Goal: Task Accomplishment & Management: Complete application form

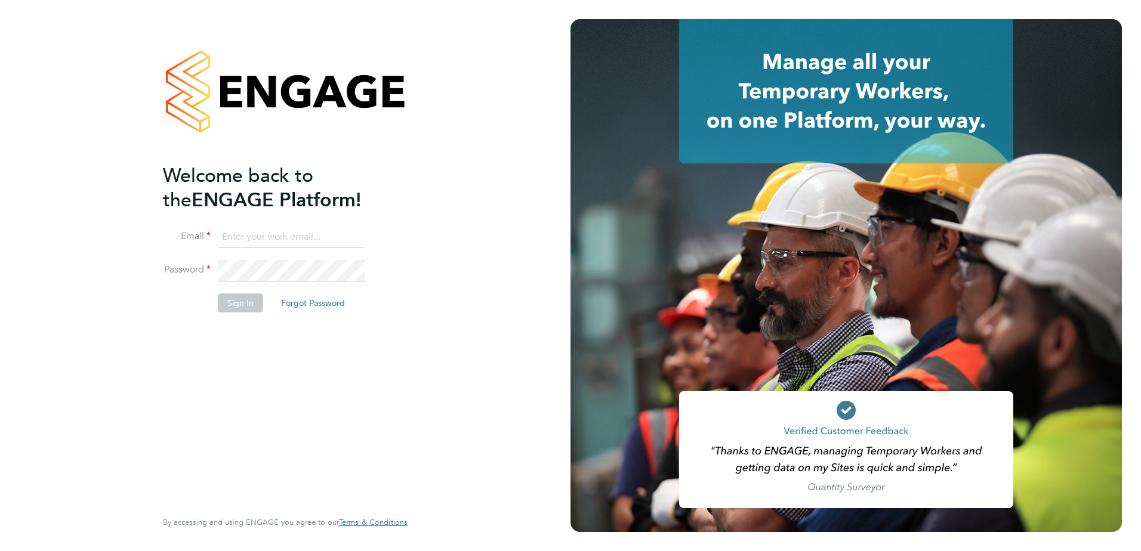
type input "jenna.deehan@vistry.co.uk"
click at [246, 296] on button "Sign In" at bounding box center [240, 302] width 45 height 19
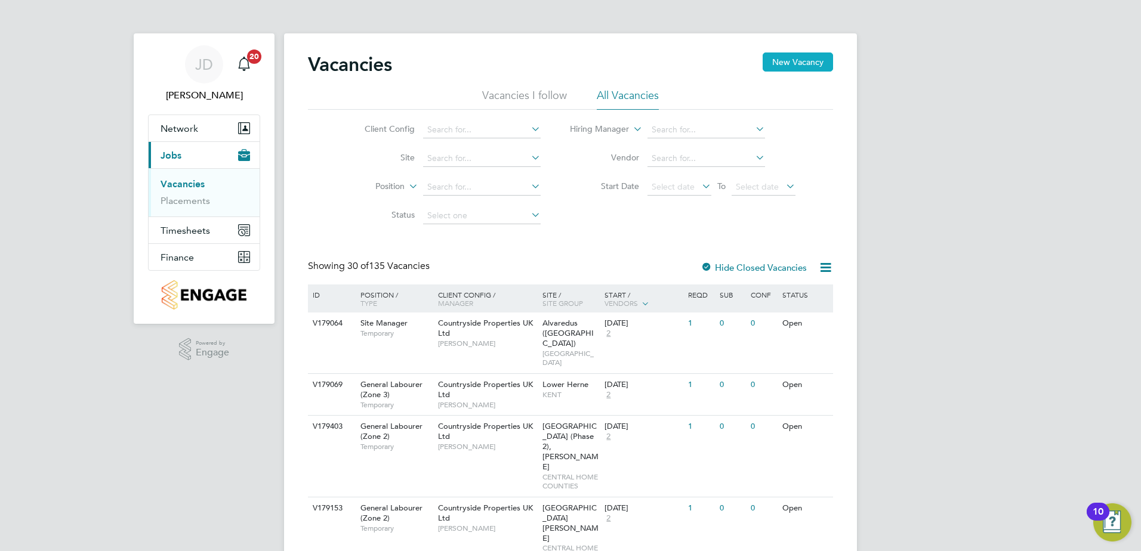
click at [796, 64] on button "New Vacancy" at bounding box center [797, 61] width 70 height 19
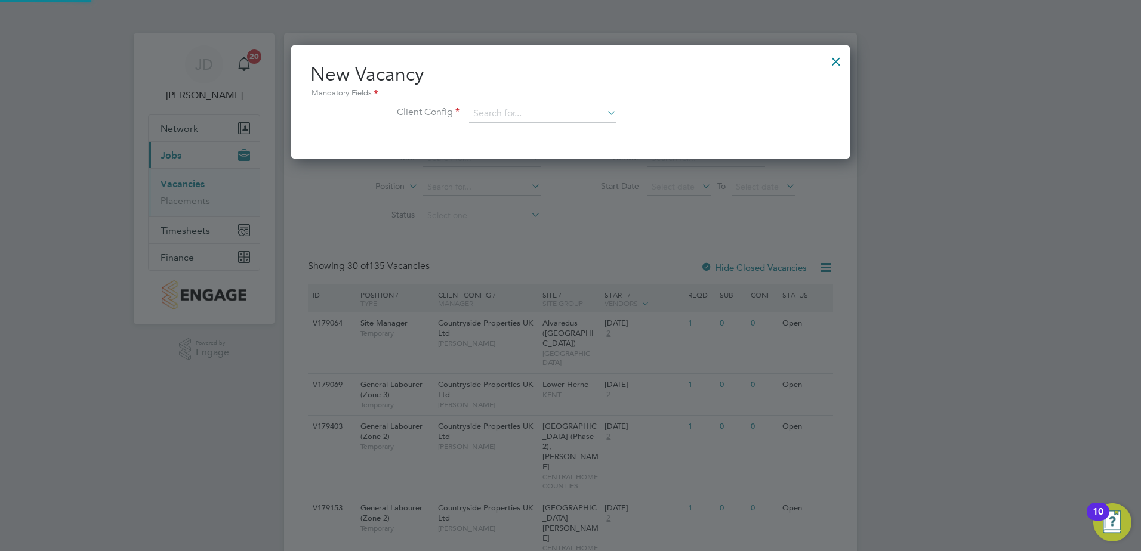
scroll to position [113, 559]
click at [508, 119] on input at bounding box center [542, 114] width 147 height 18
click at [537, 254] on li "Countryside Properties UK Ltd" at bounding box center [620, 260] width 305 height 16
type input "Countryside Properties UK Ltd"
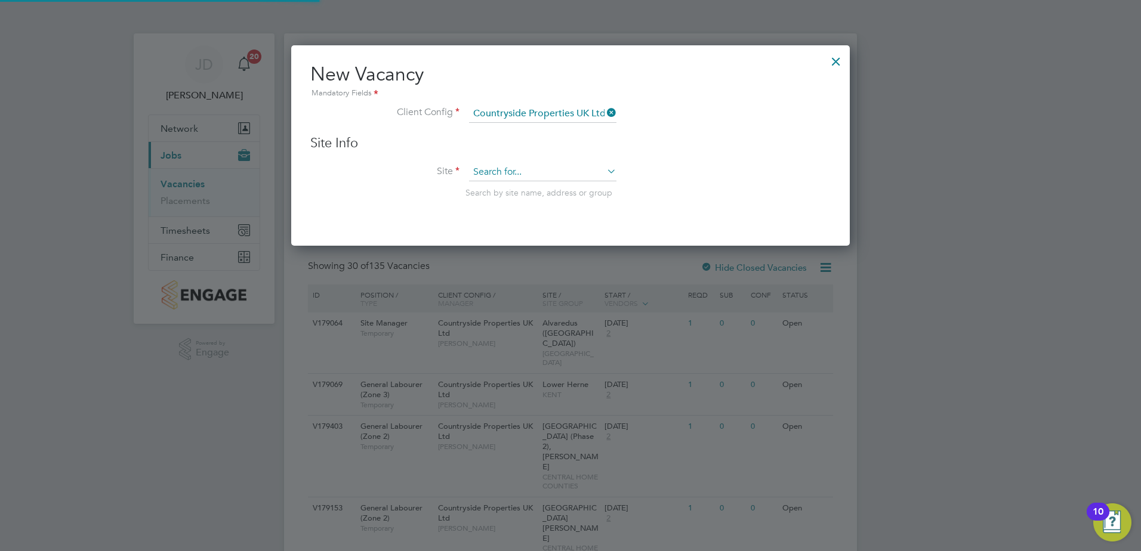
click at [525, 165] on input at bounding box center [542, 172] width 147 height 18
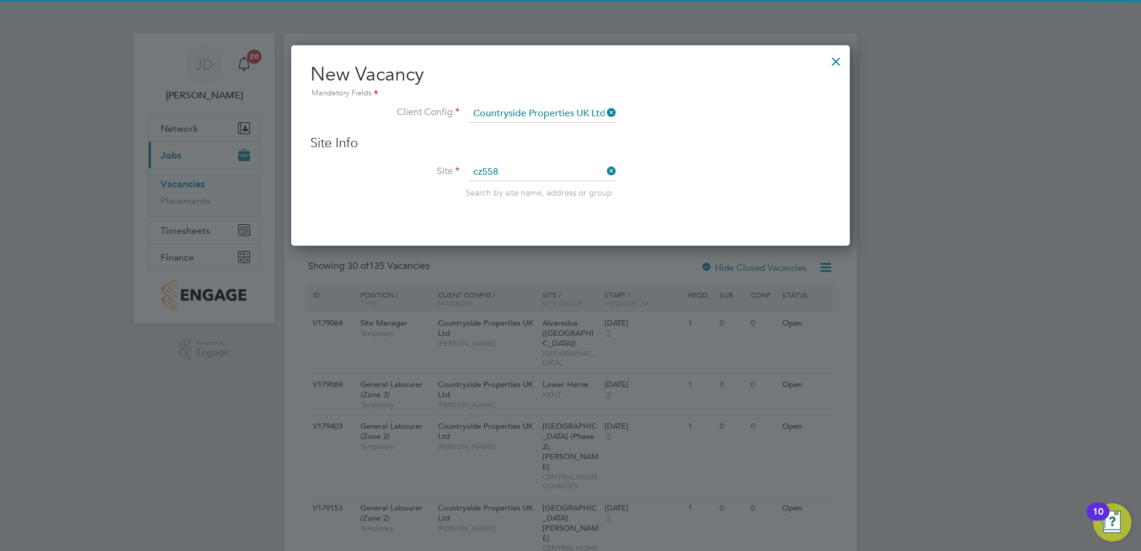
click at [524, 184] on li "Lighthorn 1 Heath" at bounding box center [542, 189] width 149 height 16
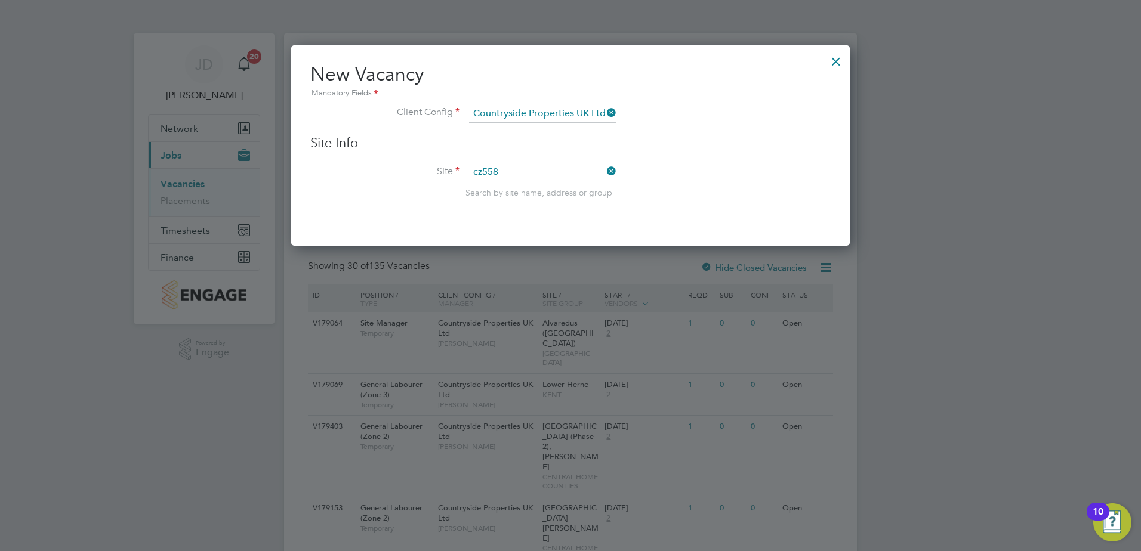
type input "Lighthorn 1 Heath"
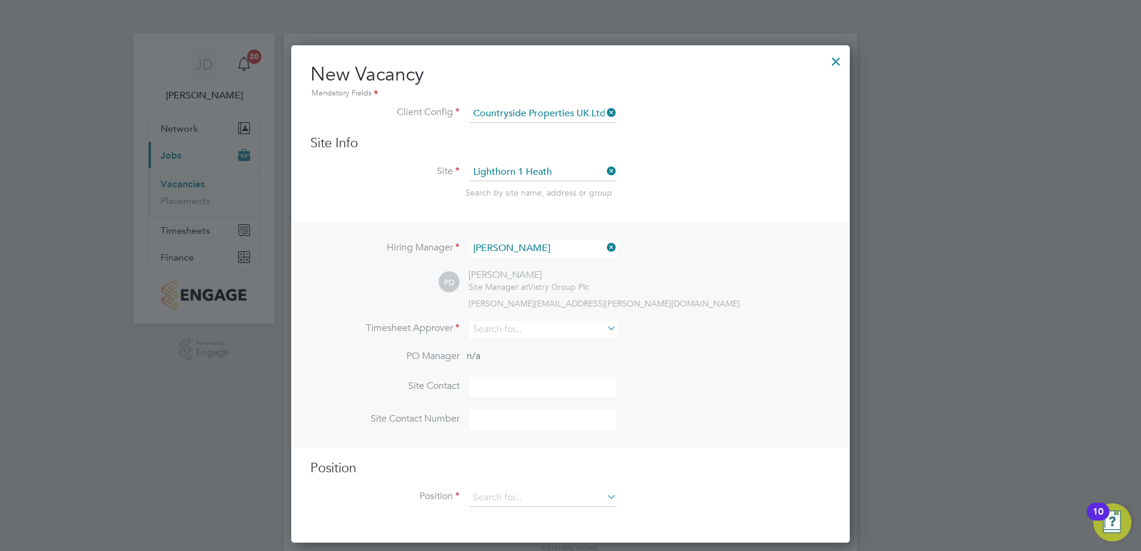
scroll to position [499, 559]
click at [517, 331] on input at bounding box center [542, 329] width 147 height 17
click at [518, 411] on li "[PERSON_NAME]" at bounding box center [545, 412] width 154 height 16
type input "[PERSON_NAME]"
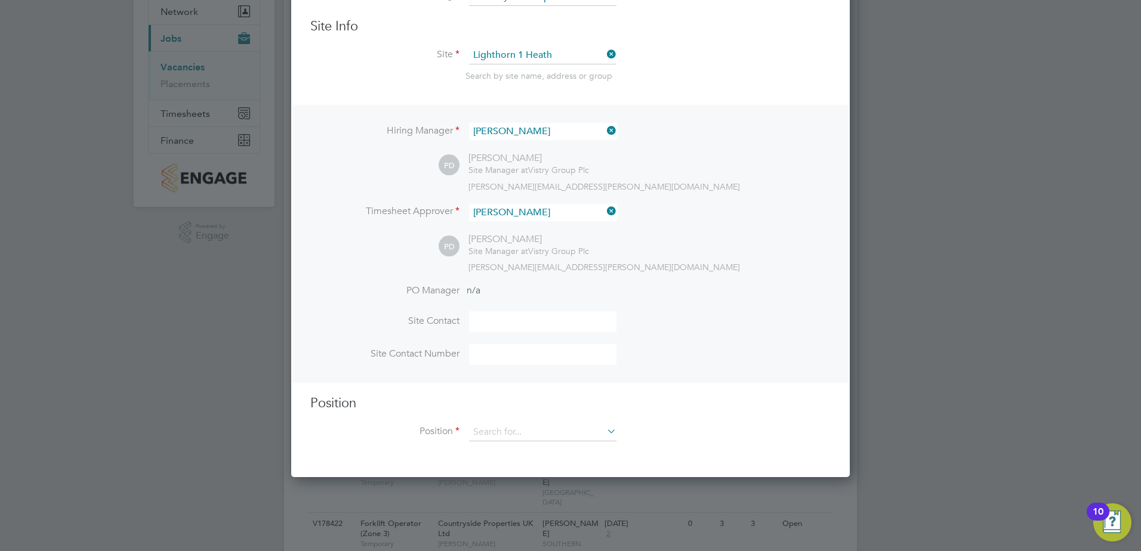
scroll to position [119, 0]
click at [503, 316] on input at bounding box center [542, 319] width 147 height 21
type input "[PERSON_NAME]"
type input "07706292044"
type input "labou"
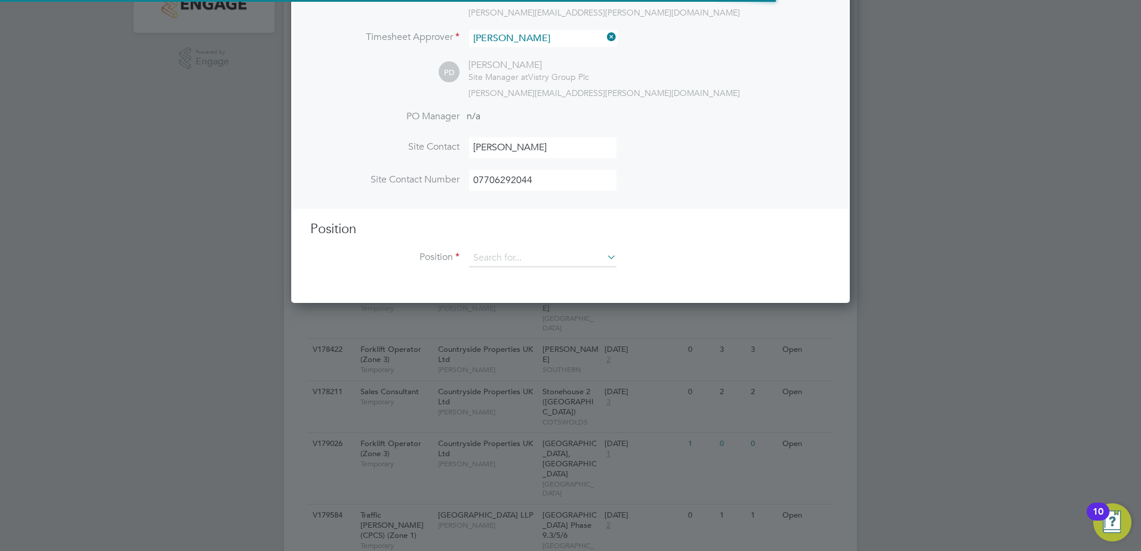
scroll to position [298, 0]
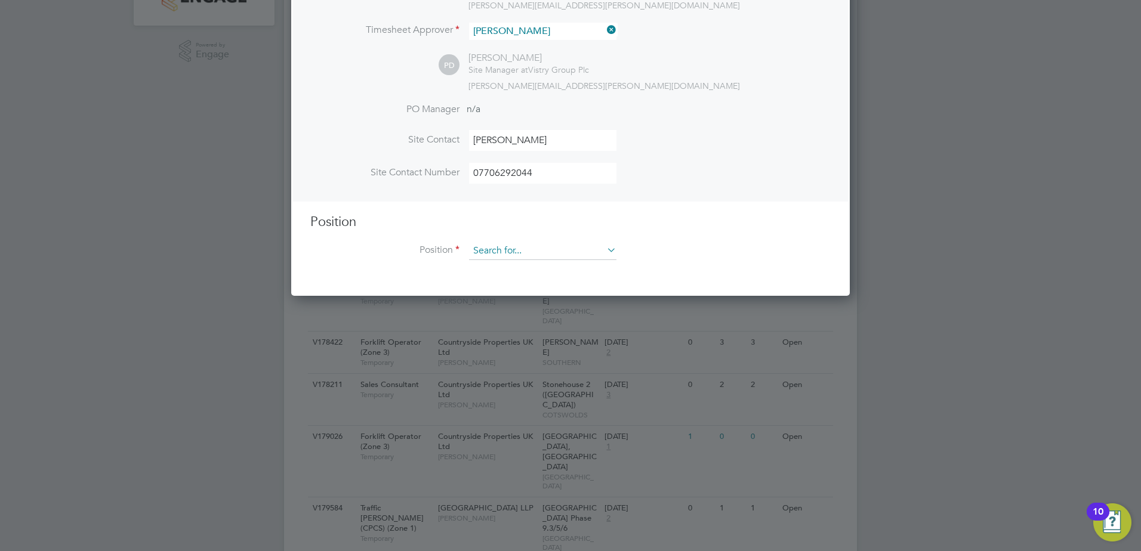
click at [497, 251] on input at bounding box center [542, 251] width 147 height 18
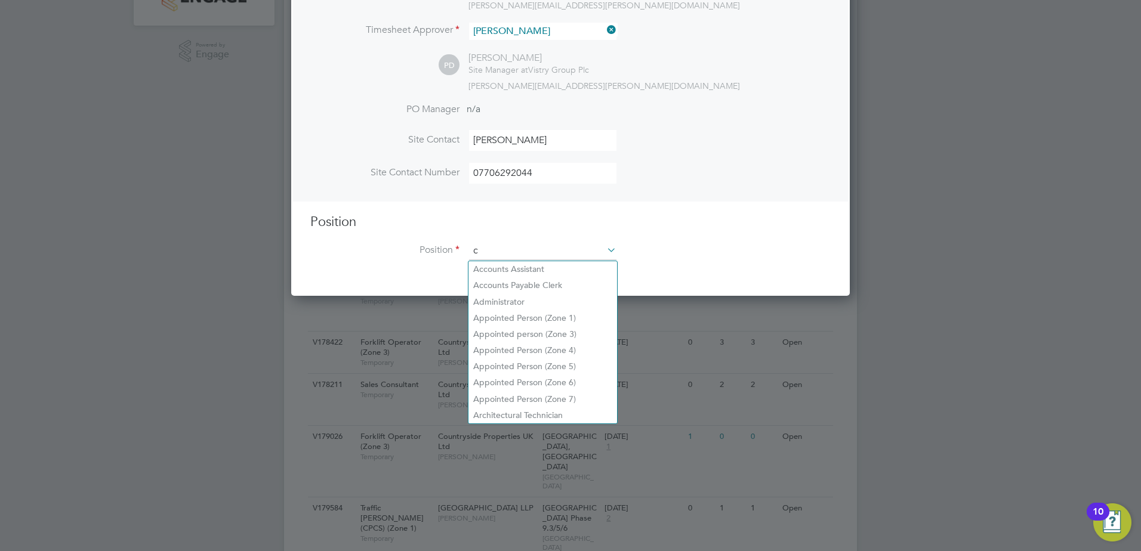
scroll to position [1720, 559]
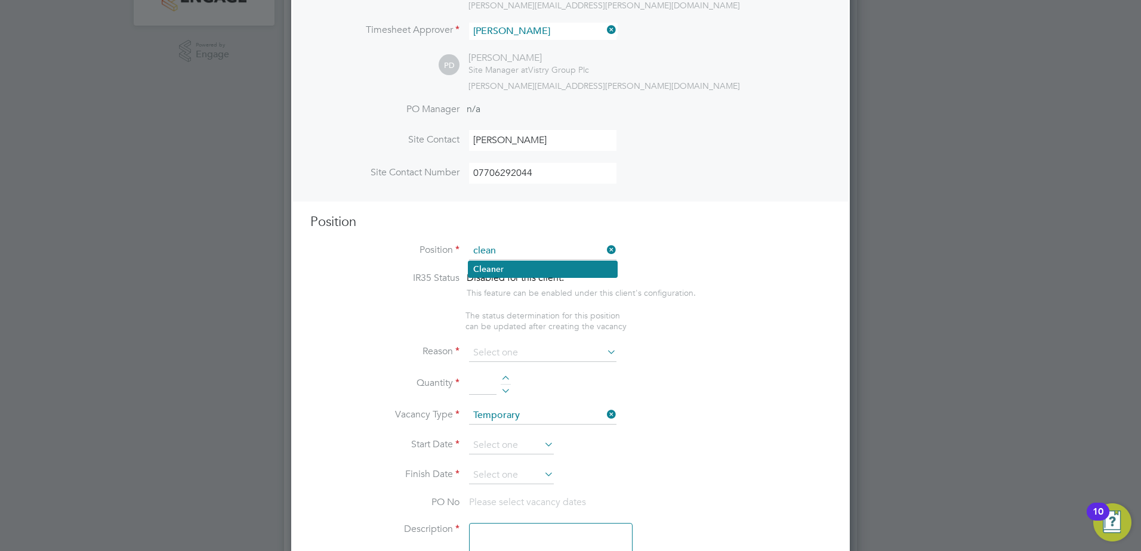
click at [495, 265] on b "Clean" at bounding box center [484, 269] width 23 height 10
type input "Cleaner"
type textarea "Cleaner"
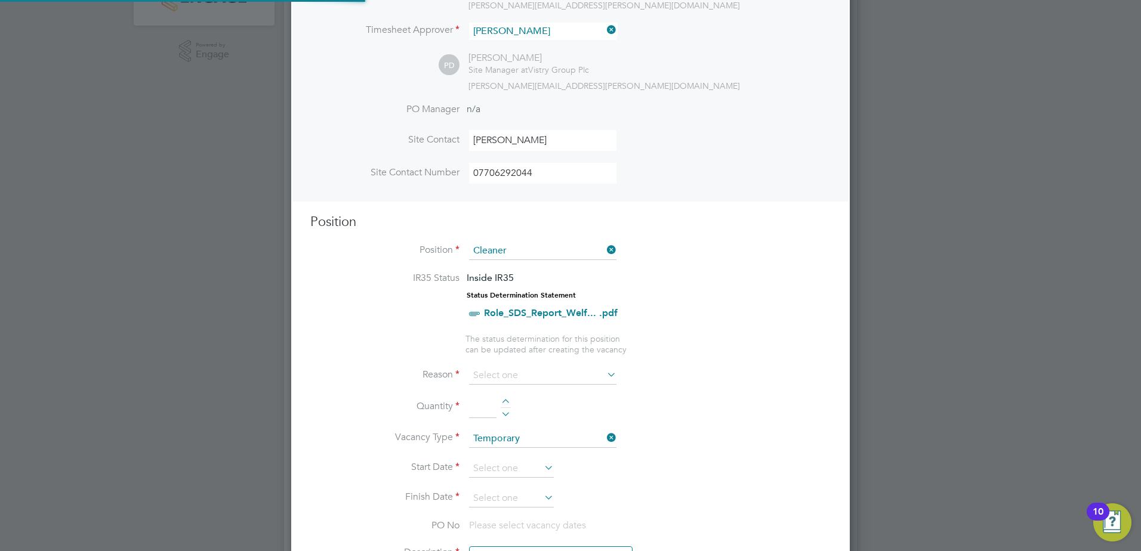
scroll to position [35, 63]
click at [520, 377] on input at bounding box center [542, 376] width 147 height 18
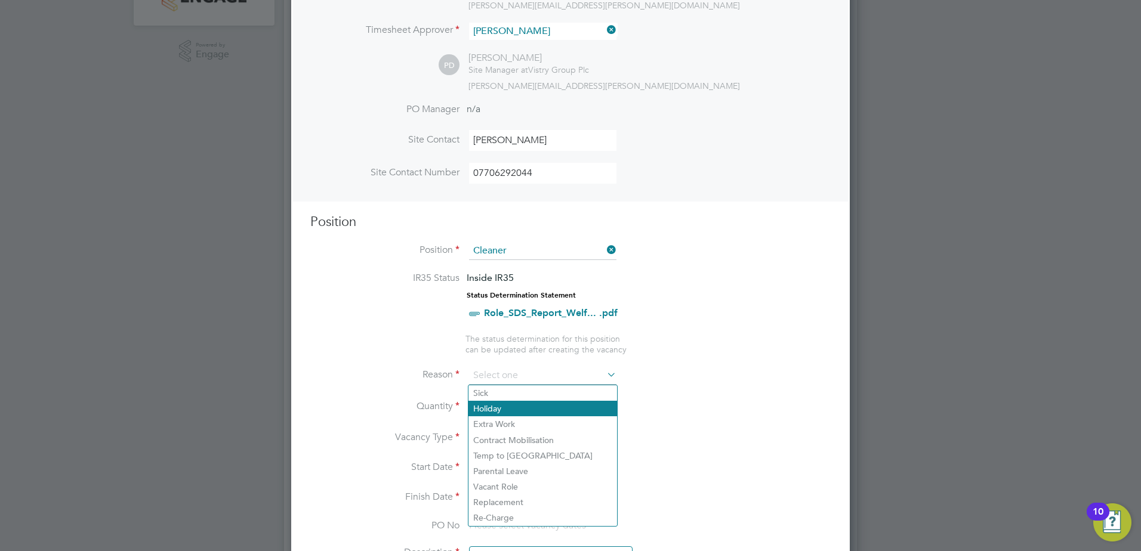
click at [520, 405] on li "Holiday" at bounding box center [542, 409] width 149 height 16
type input "Holiday"
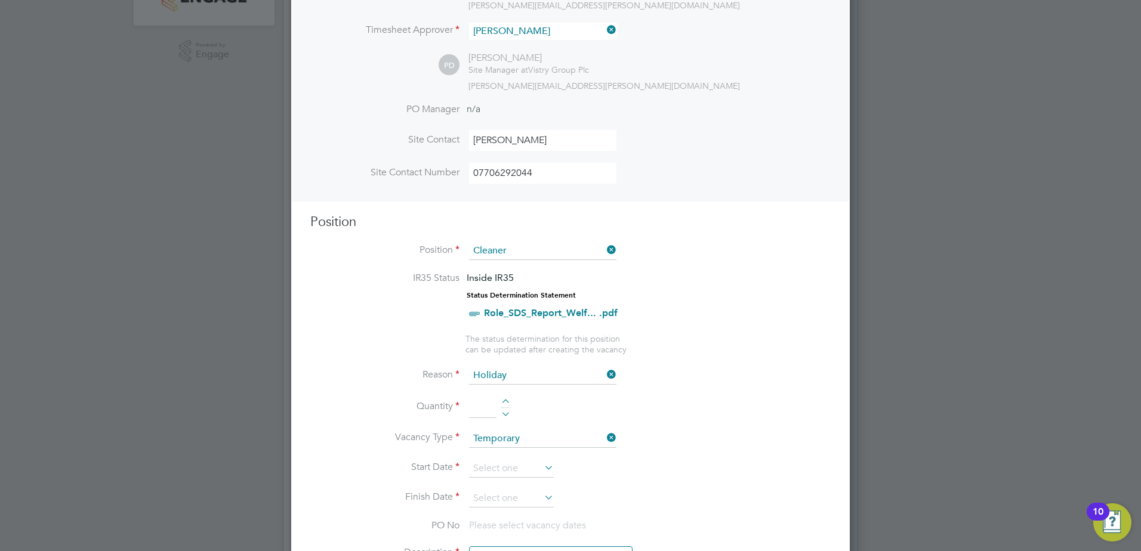
click at [506, 401] on div at bounding box center [506, 403] width 10 height 8
type input "1"
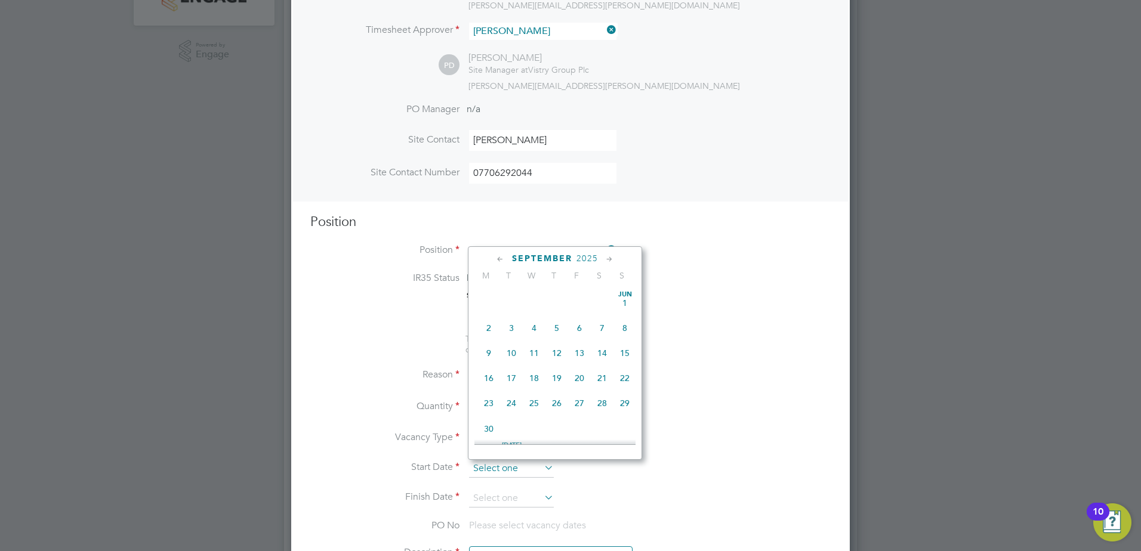
click at [525, 465] on input at bounding box center [511, 469] width 85 height 18
click at [490, 326] on span "25" at bounding box center [488, 319] width 23 height 23
type input "[DATE]"
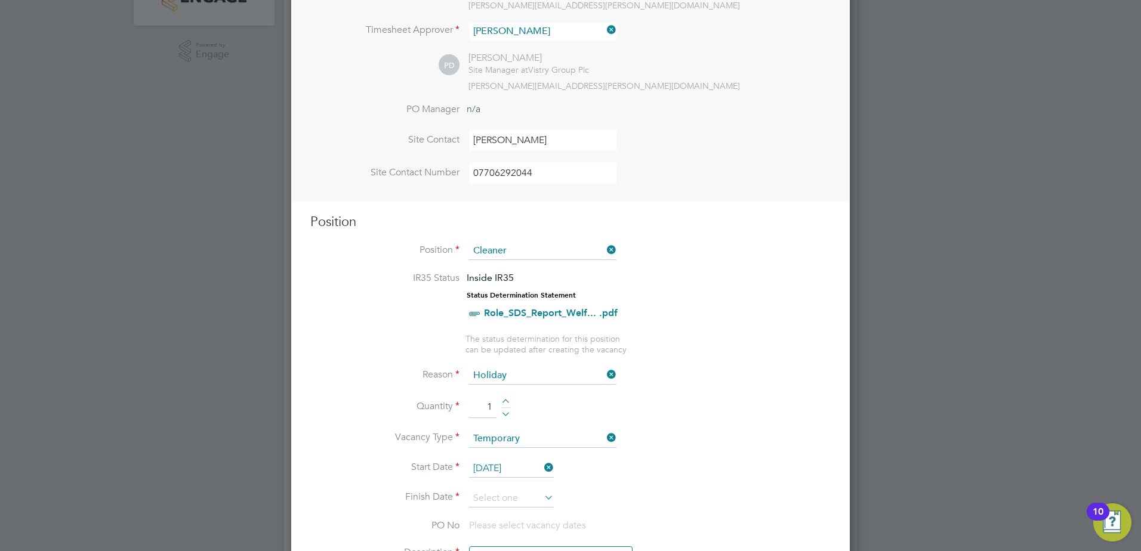
click at [555, 501] on li "Finish Date" at bounding box center [570, 505] width 520 height 30
click at [528, 499] on input at bounding box center [511, 499] width 85 height 18
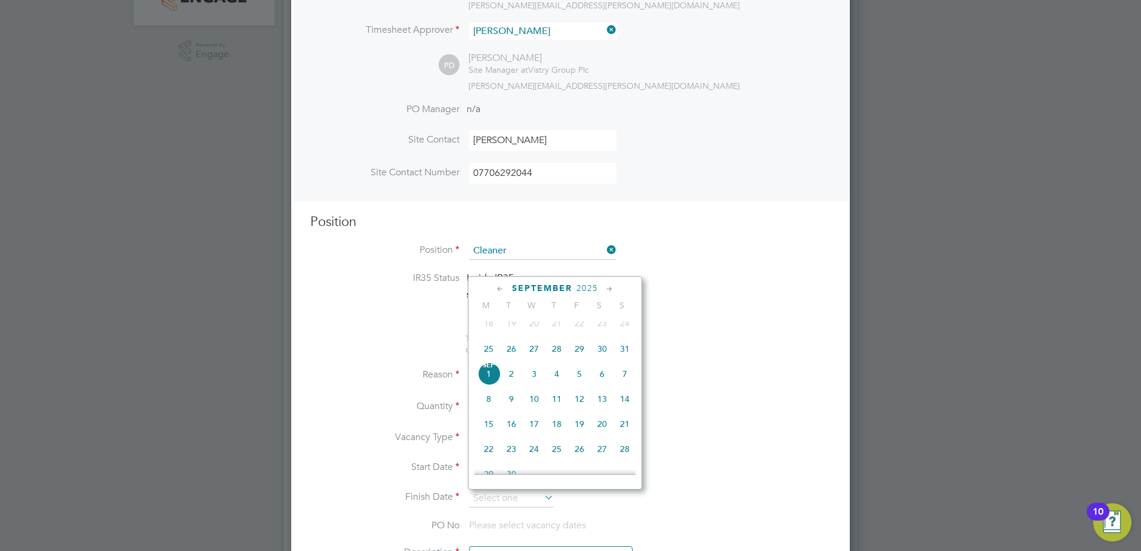
click at [583, 357] on span "29" at bounding box center [579, 349] width 23 height 23
type input "[DATE]"
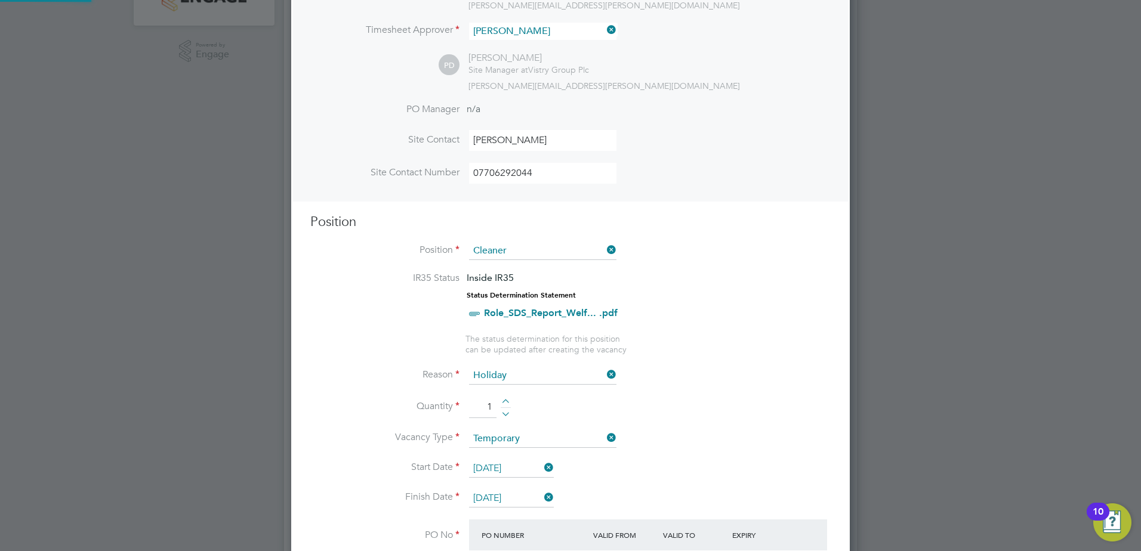
scroll to position [20, 112]
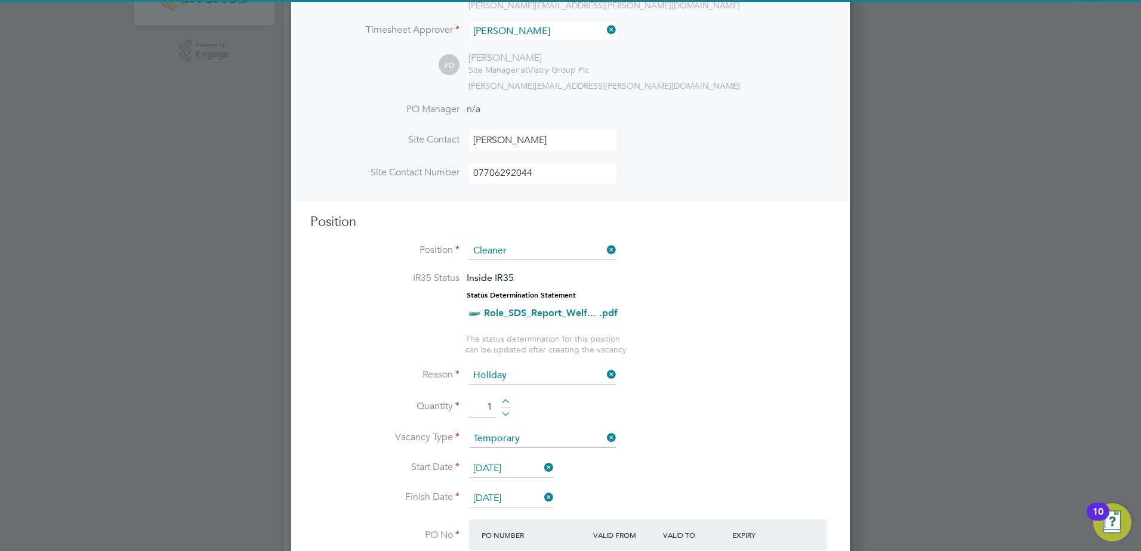
click at [717, 372] on li "Reason Holiday" at bounding box center [570, 382] width 520 height 30
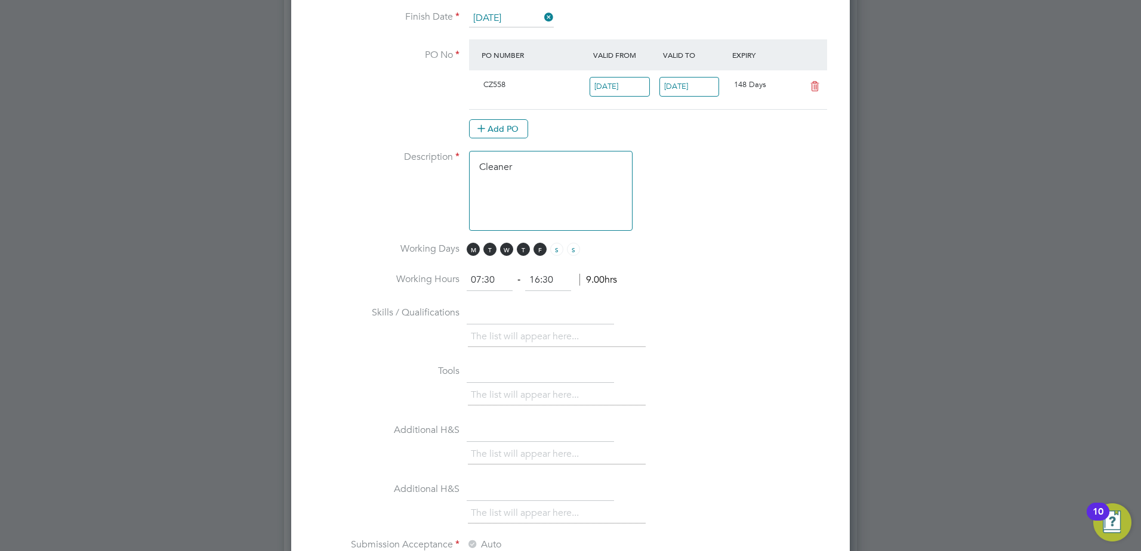
scroll to position [716, 0]
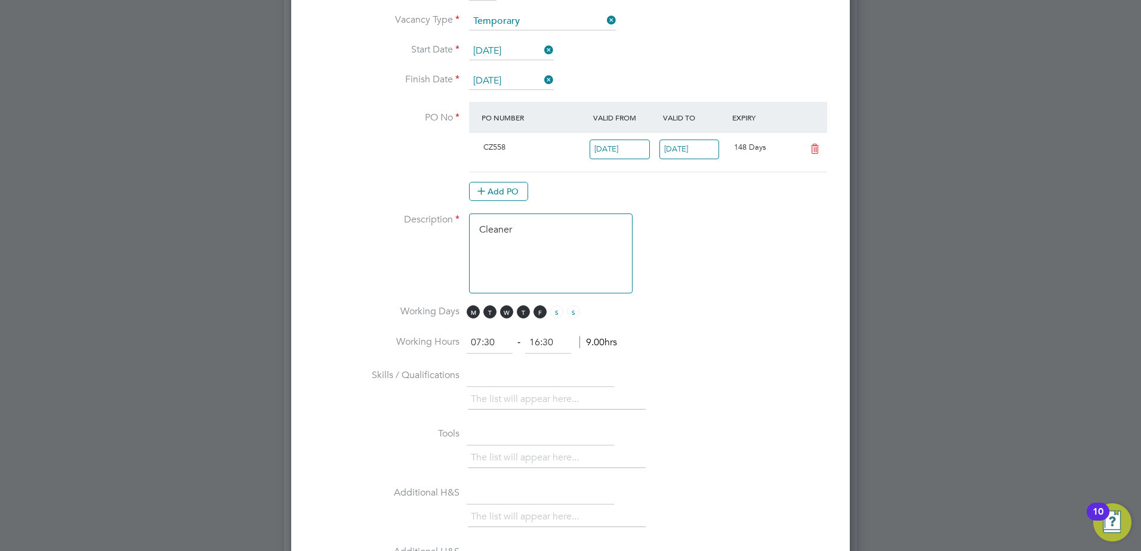
drag, startPoint x: 493, startPoint y: 341, endPoint x: 461, endPoint y: 341, distance: 32.8
click at [461, 341] on li "Working Hours 07:30 ‐ 16:30 9.00hrs" at bounding box center [570, 348] width 520 height 33
type input "08:00"
click at [528, 346] on input "16:30" at bounding box center [548, 342] width 46 height 21
drag, startPoint x: 556, startPoint y: 346, endPoint x: 528, endPoint y: 346, distance: 28.0
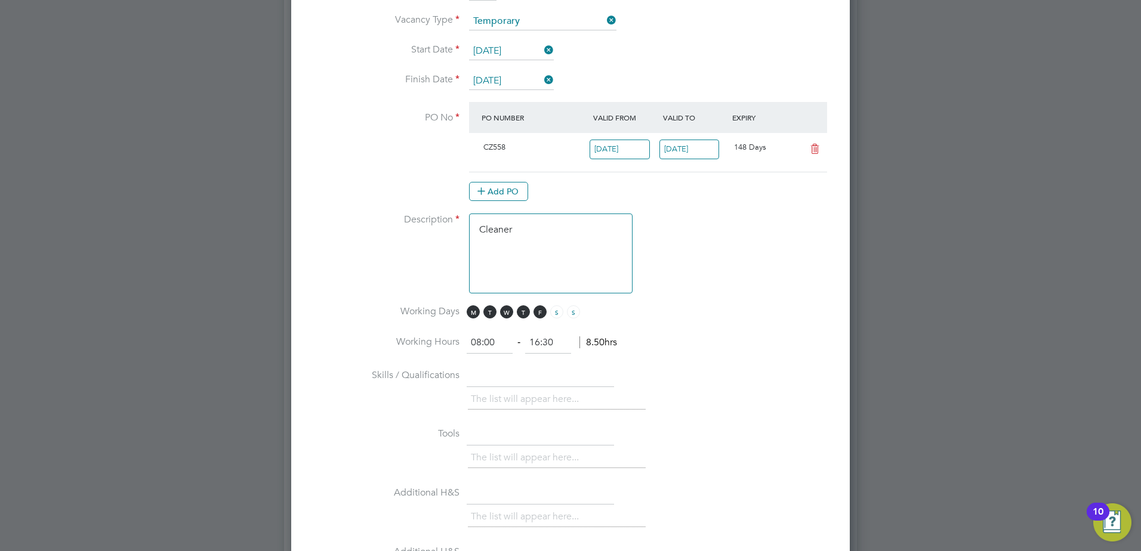
click at [528, 346] on input "16:30" at bounding box center [548, 342] width 46 height 21
type input "12:00"
click at [685, 346] on li "Working Hours 08:00 ‐ 12:00 4.00hrs" at bounding box center [570, 348] width 520 height 33
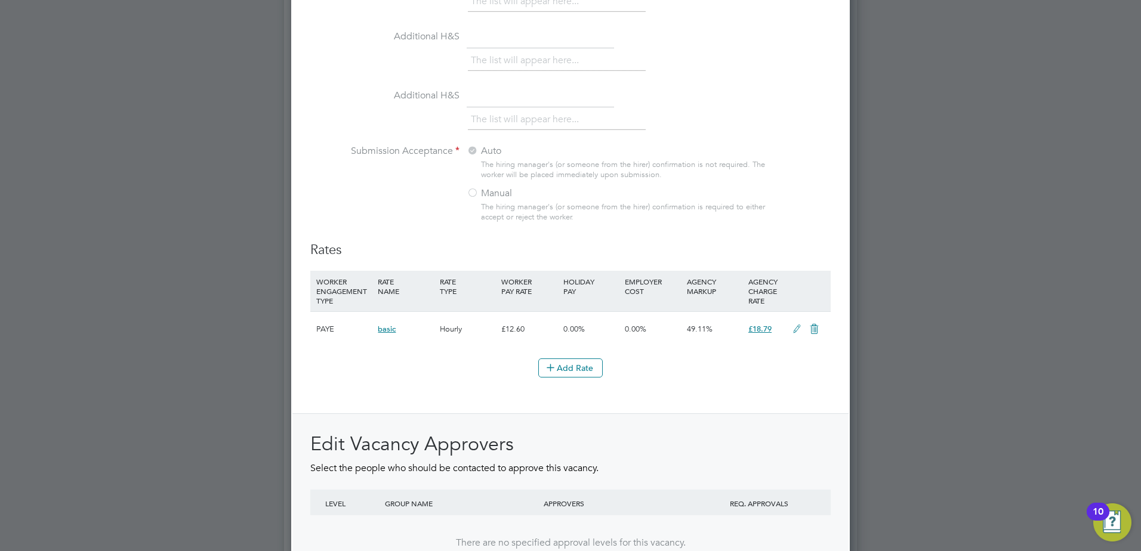
scroll to position [1300, 0]
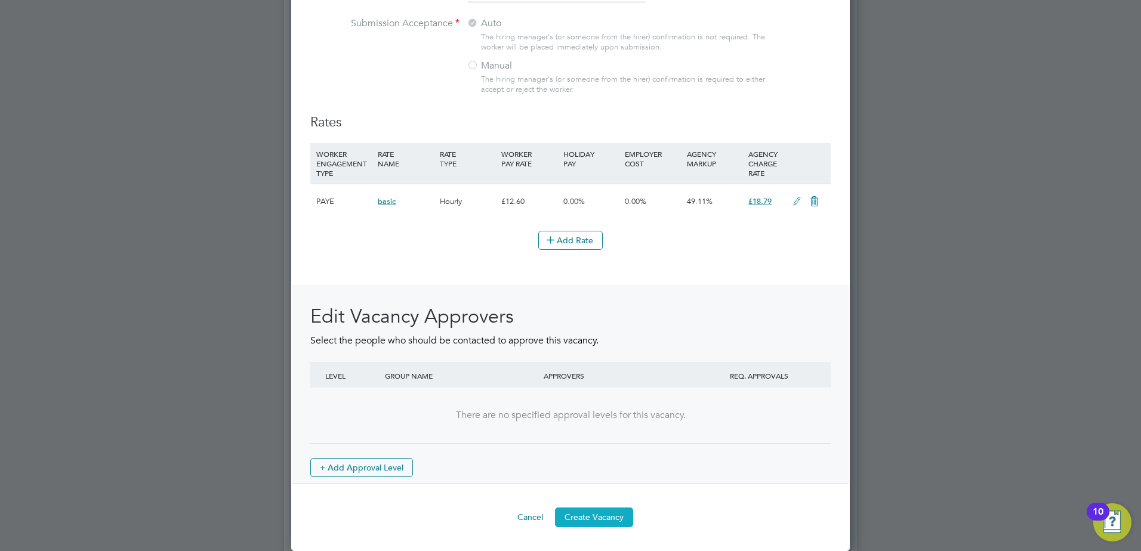
click at [602, 517] on button "Create Vacancy" at bounding box center [594, 517] width 78 height 19
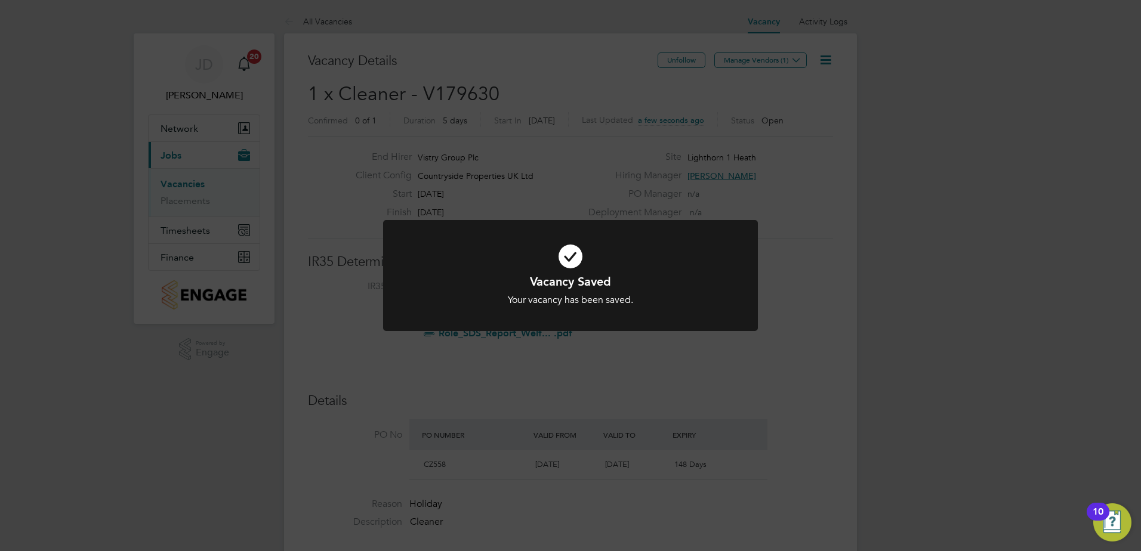
click at [765, 57] on div "Vacancy Saved Your vacancy has been saved. Cancel Okay" at bounding box center [570, 275] width 1141 height 551
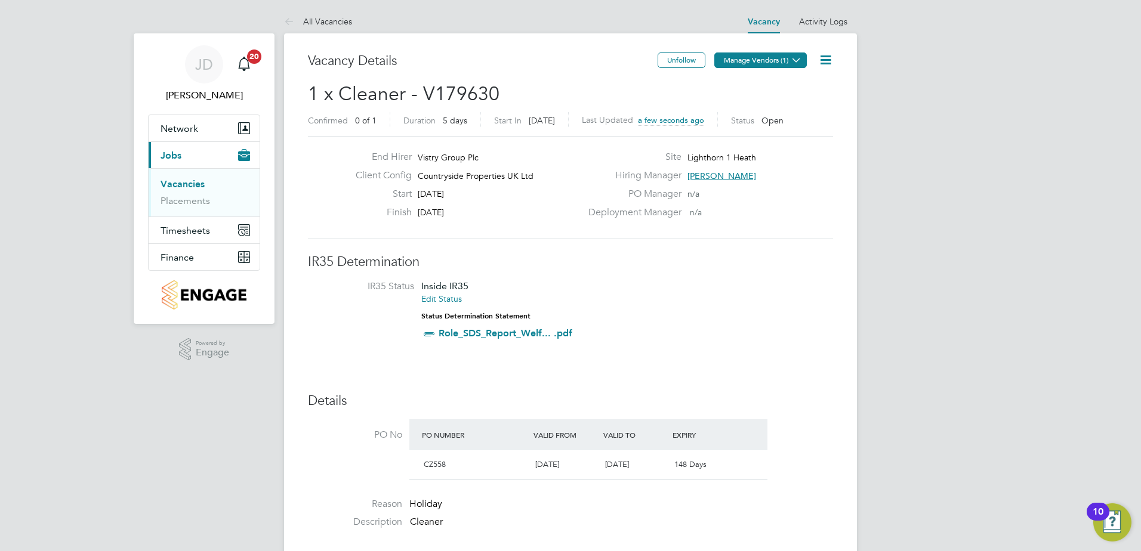
click at [770, 61] on button "Manage Vendors (1)" at bounding box center [760, 60] width 92 height 16
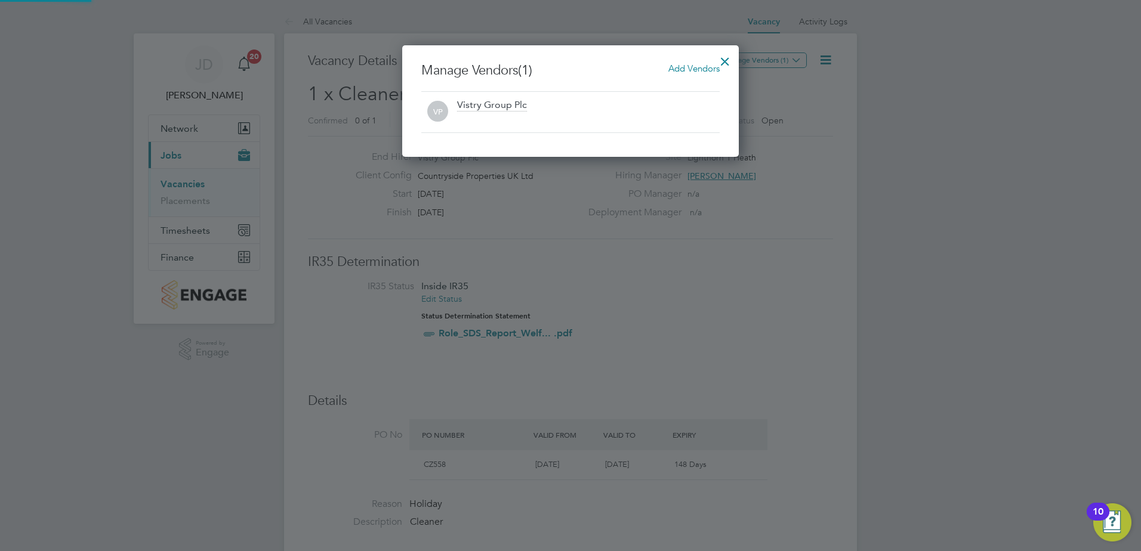
scroll to position [112, 337]
click at [679, 72] on span "Add Vendors" at bounding box center [693, 68] width 51 height 11
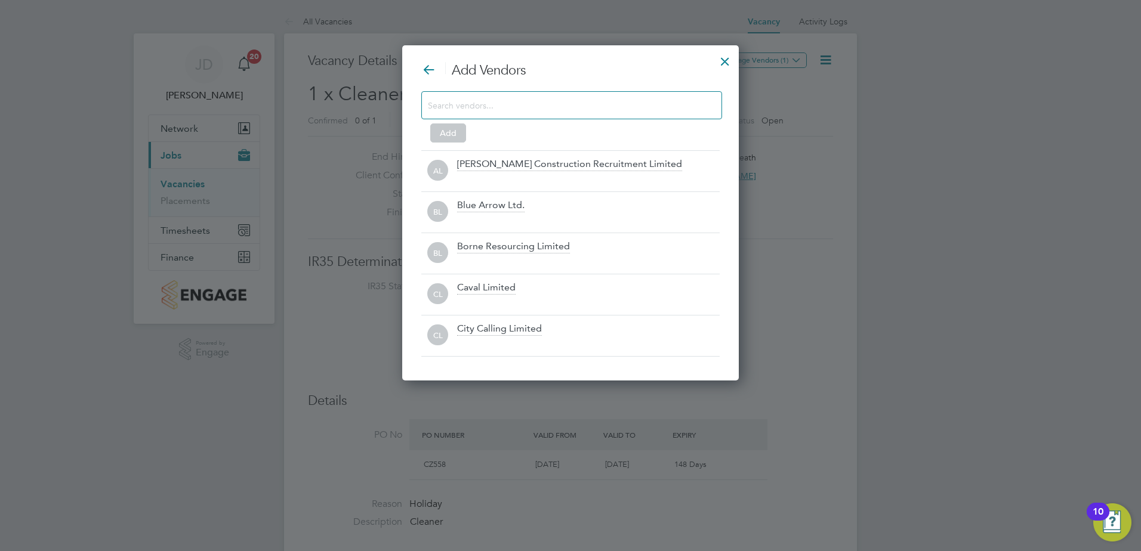
click at [489, 104] on input at bounding box center [562, 105] width 268 height 16
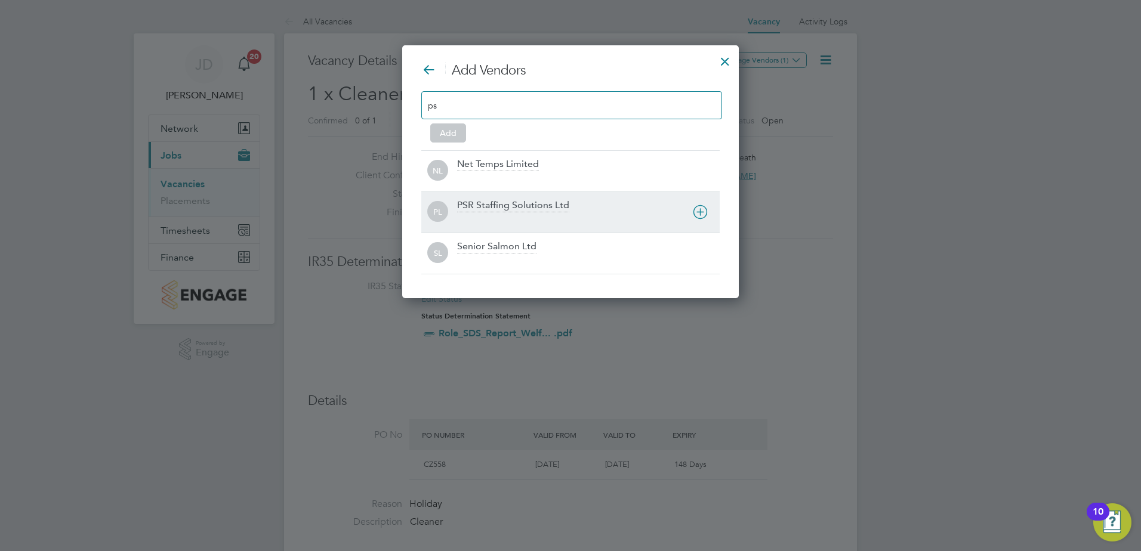
type input "ps"
click at [504, 208] on div "PSR Staffing Solutions Ltd" at bounding box center [513, 205] width 112 height 13
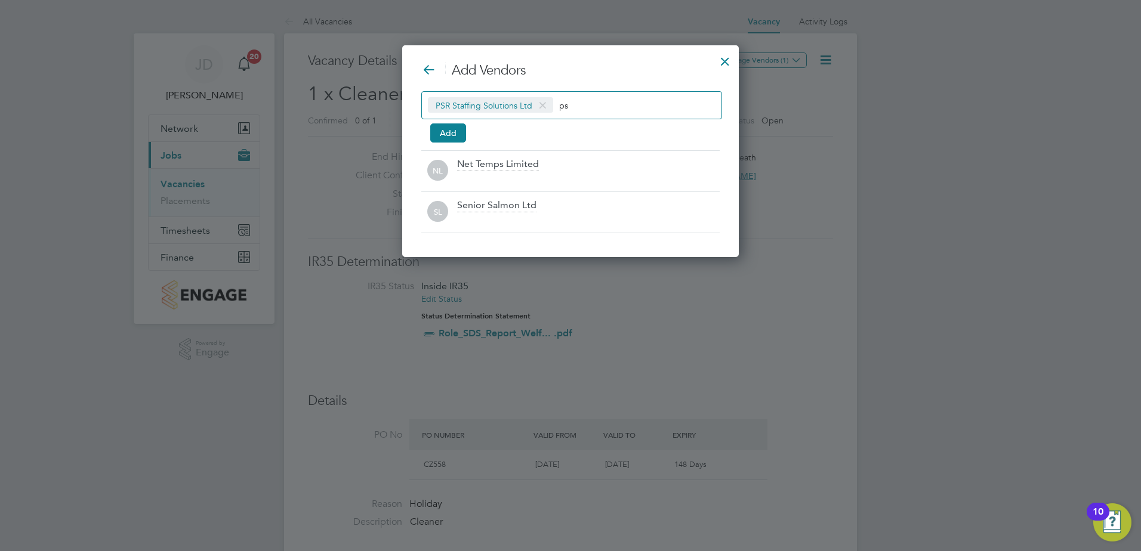
click at [725, 61] on div at bounding box center [724, 58] width 21 height 21
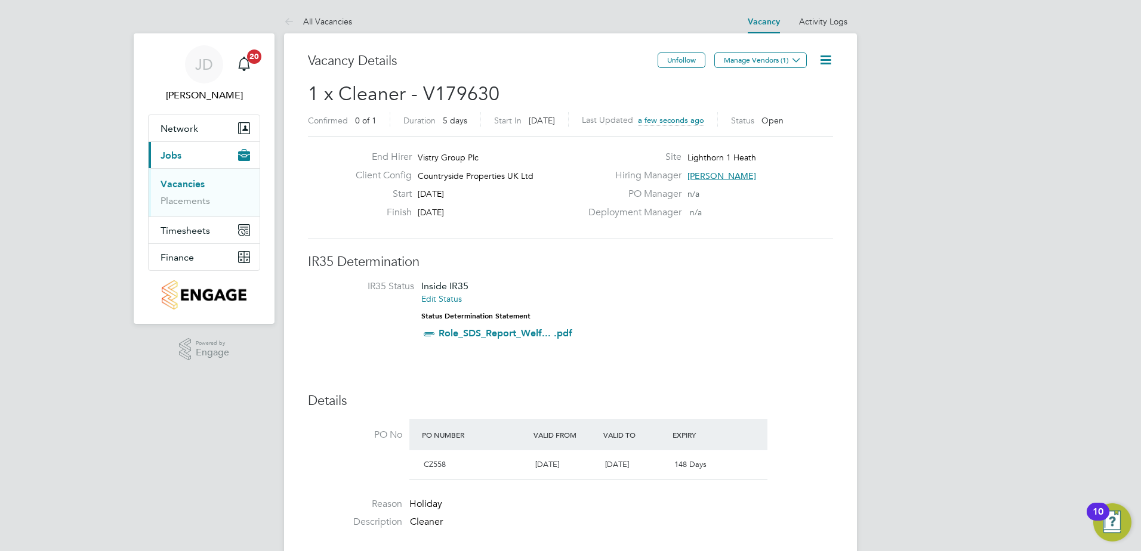
click at [185, 183] on link "Vacancies" at bounding box center [182, 183] width 44 height 11
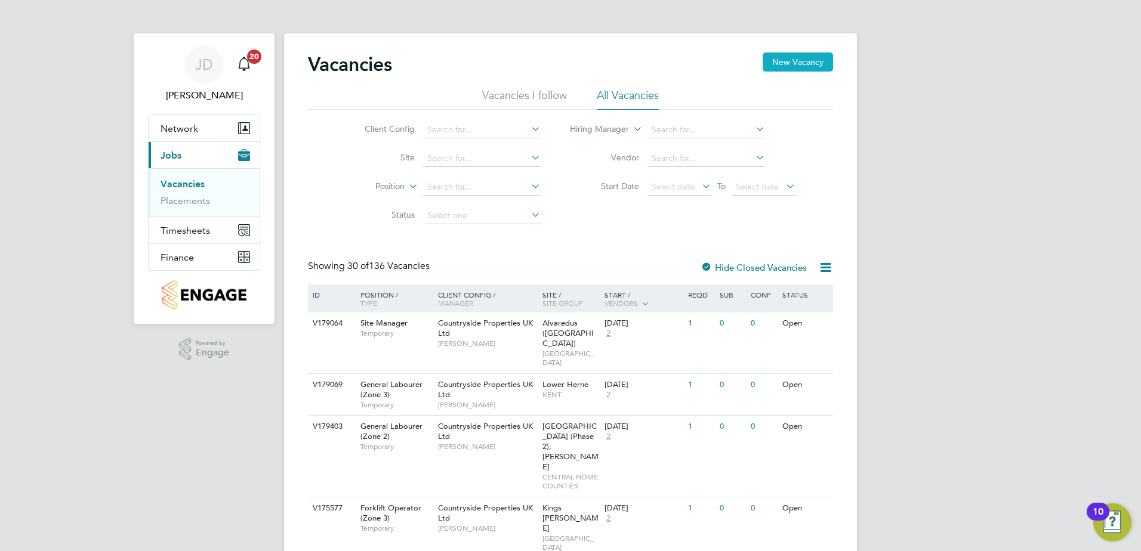
click at [815, 65] on button "New Vacancy" at bounding box center [797, 61] width 70 height 19
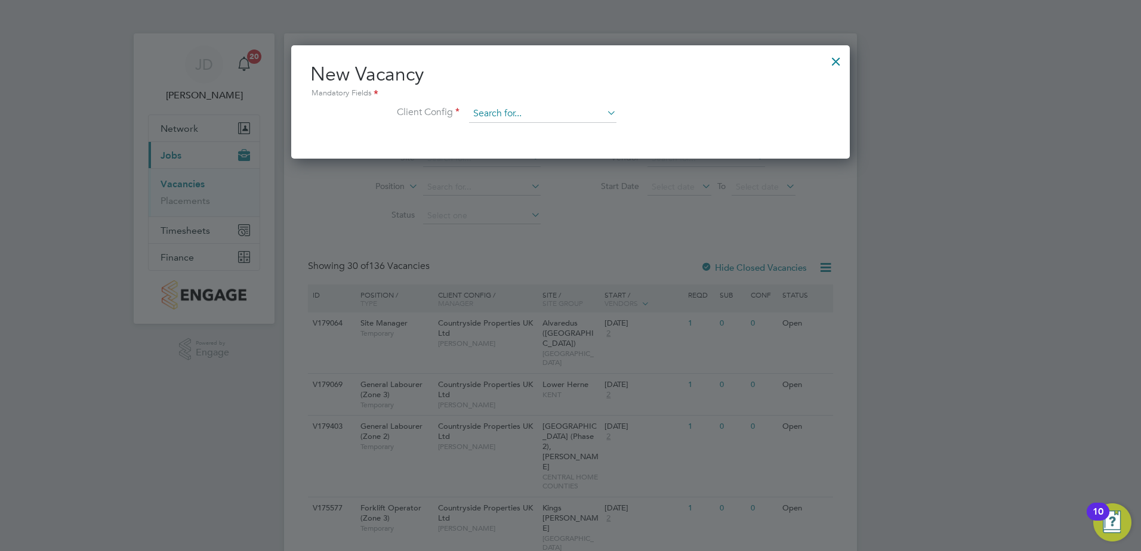
click at [505, 115] on input at bounding box center [542, 114] width 147 height 18
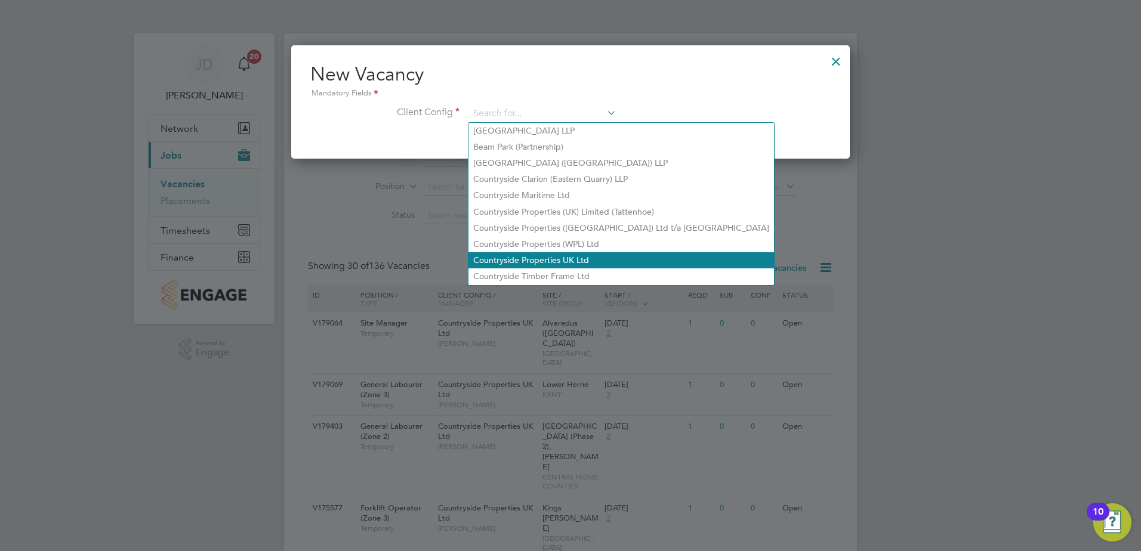
click at [522, 257] on li "Countryside Properties UK Ltd" at bounding box center [620, 260] width 305 height 16
type input "Countryside Properties UK Ltd"
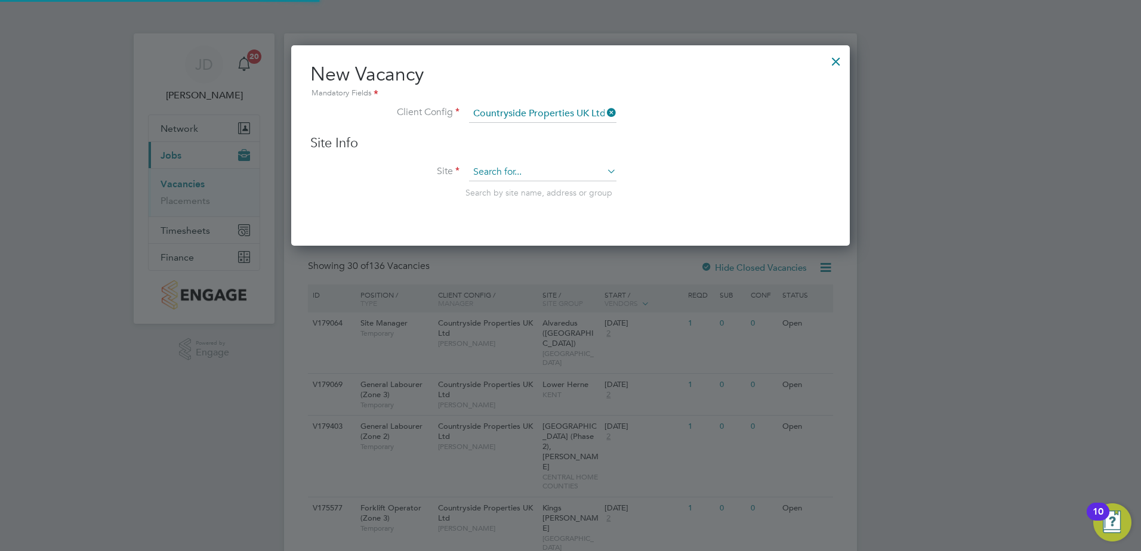
click at [517, 169] on input at bounding box center [542, 172] width 147 height 18
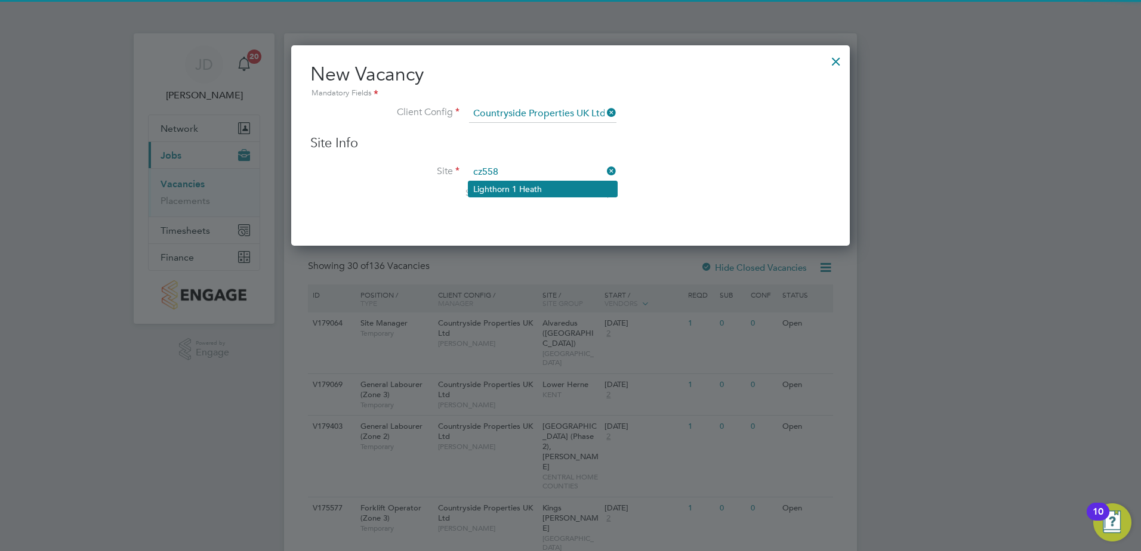
click at [517, 187] on li "Lighthorn 1 Heath" at bounding box center [542, 189] width 149 height 16
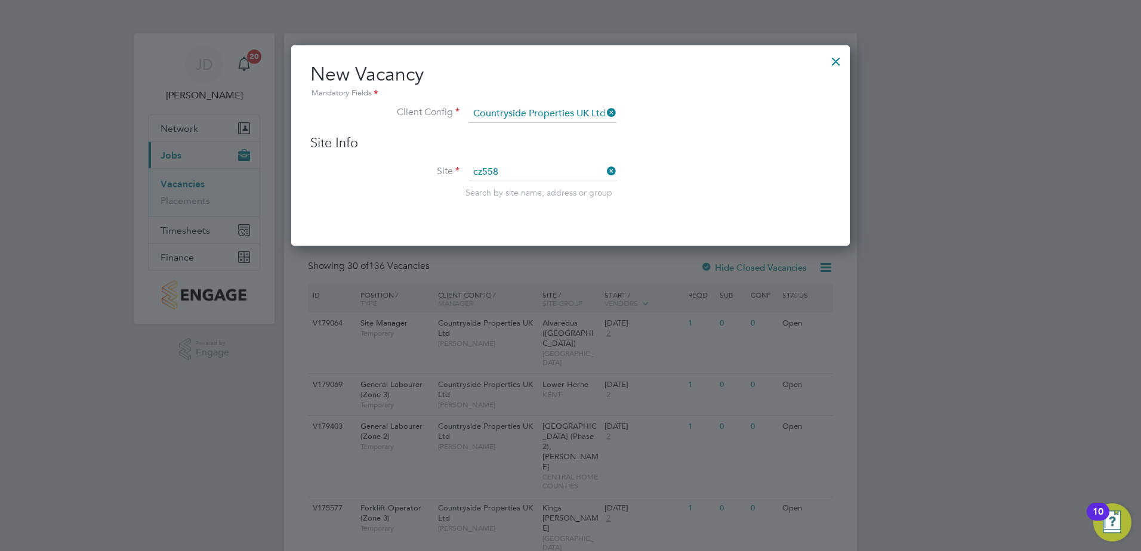
type input "Lighthorn 1 Heath"
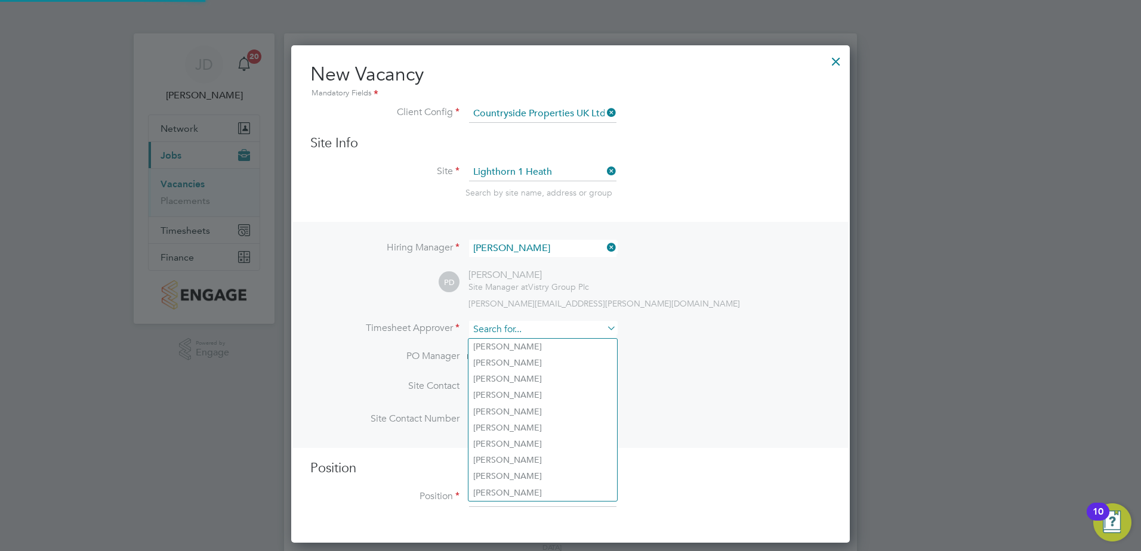
click at [511, 328] on input at bounding box center [542, 329] width 147 height 17
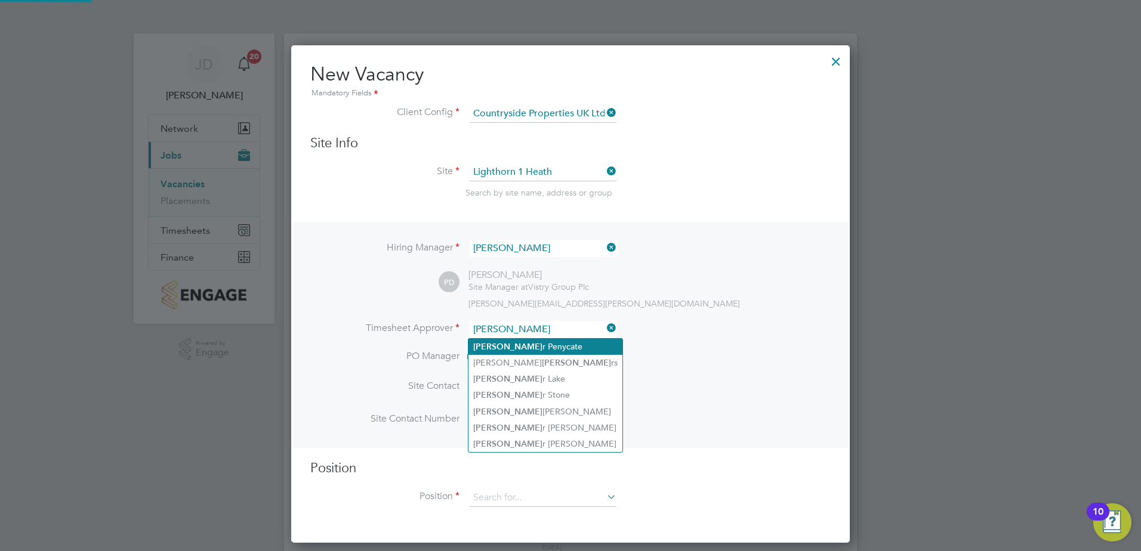
click at [512, 350] on li "[PERSON_NAME]" at bounding box center [545, 347] width 154 height 16
type input "[PERSON_NAME]"
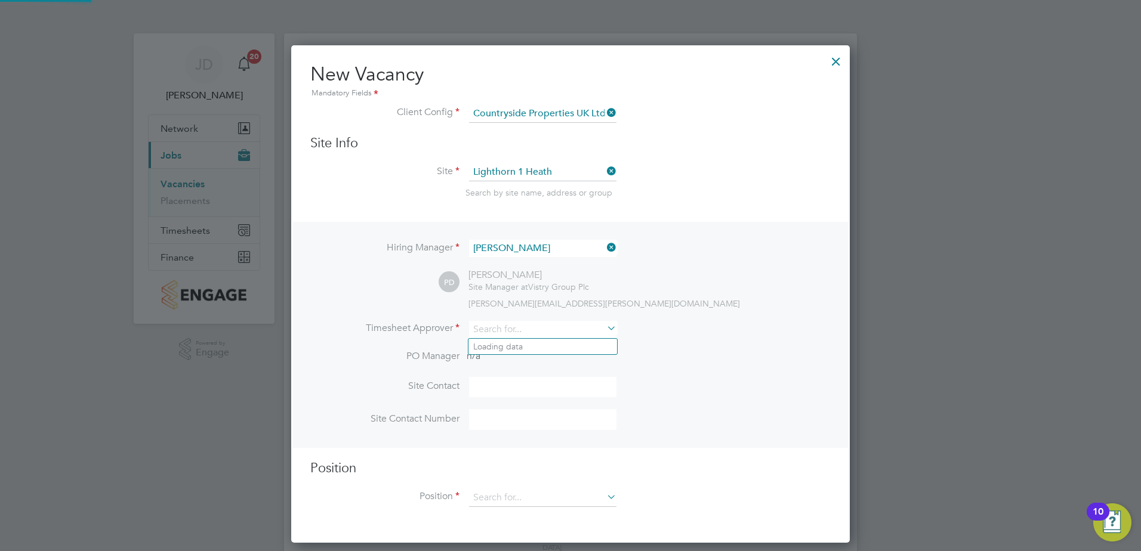
drag, startPoint x: 561, startPoint y: 329, endPoint x: 416, endPoint y: 319, distance: 145.9
click at [416, 319] on div "Hiring Manager [PERSON_NAME] PD [PERSON_NAME] Site Manager at Vistry Group Plc …" at bounding box center [570, 335] width 556 height 226
click at [517, 344] on li "[PERSON_NAME] D arbyshire" at bounding box center [542, 347] width 149 height 16
type input "[PERSON_NAME]"
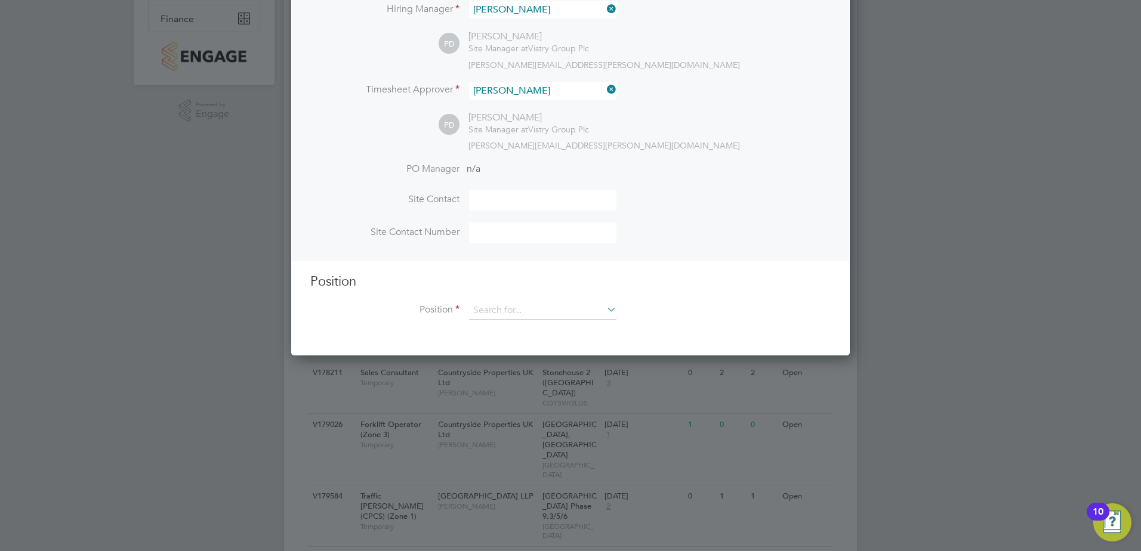
click at [498, 206] on input at bounding box center [542, 200] width 147 height 21
type input "[PERSON_NAME]"
type input "07706292044"
type input "Cleaner"
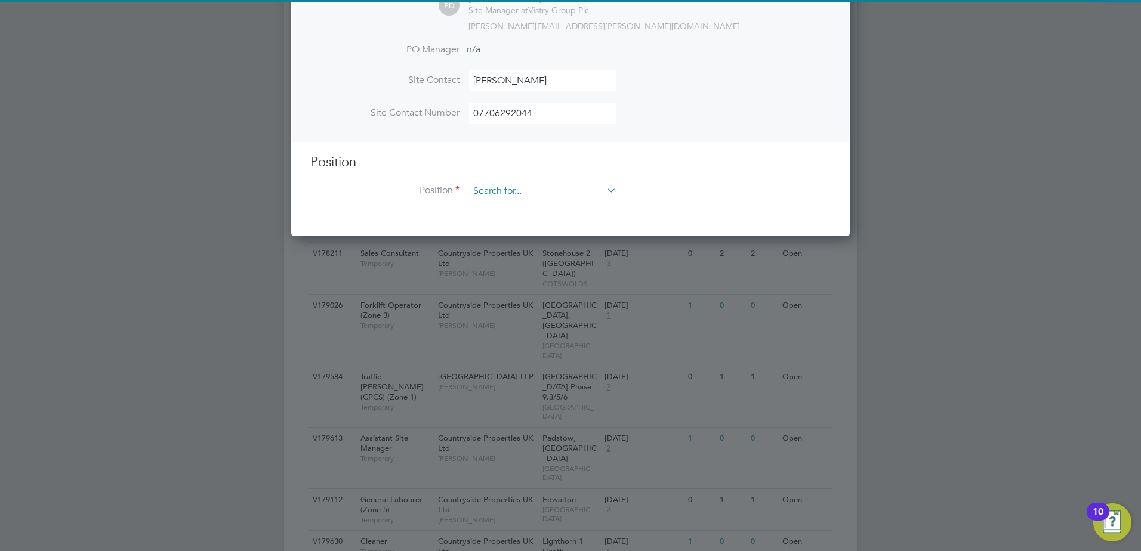
click at [521, 194] on input at bounding box center [542, 192] width 147 height 18
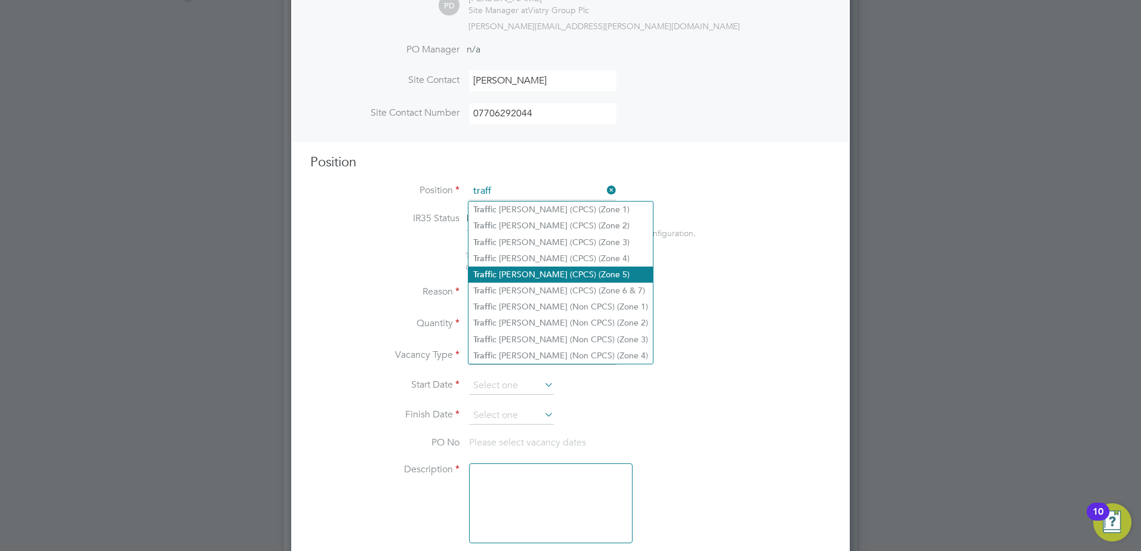
click at [523, 268] on li "Traff ic [PERSON_NAME] (CPCS) (Zone 5)" at bounding box center [560, 275] width 184 height 16
type input "Traffic [PERSON_NAME] (CPCS) (Zone 5)"
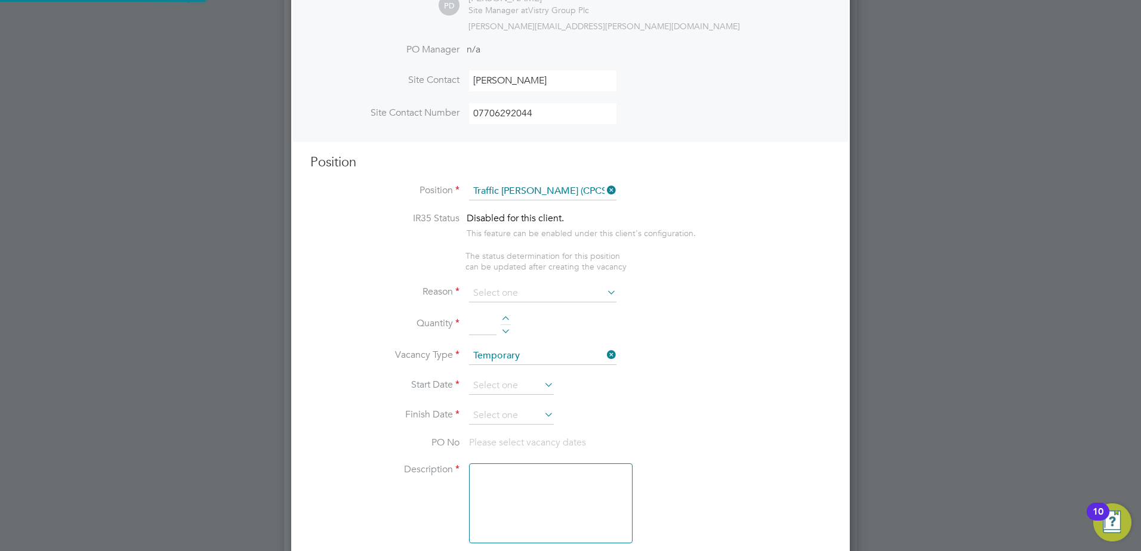
type textarea "- Working under the supervision and management of the Project Manager, Site Man…"
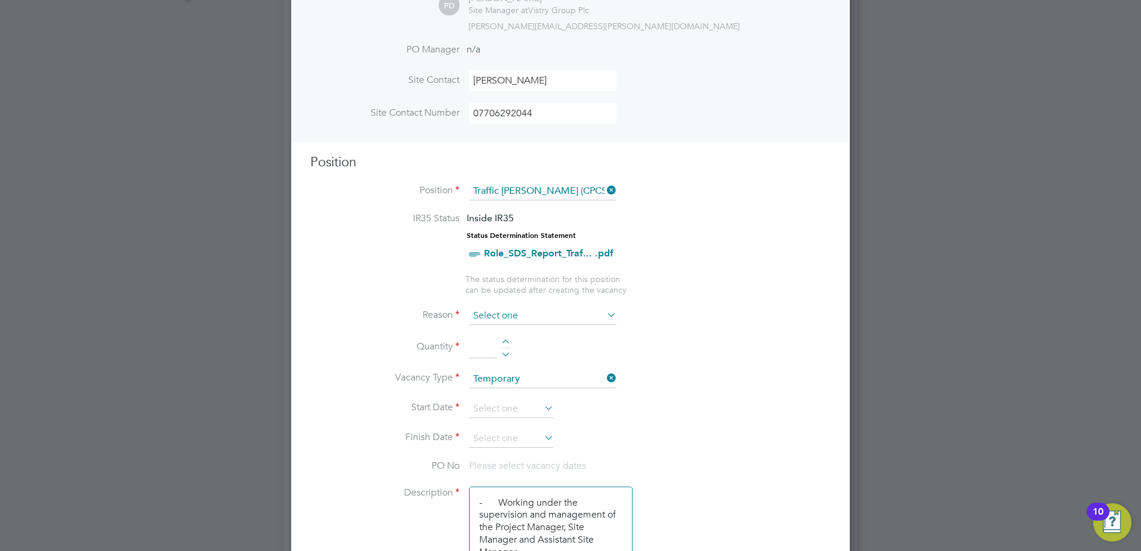
click at [503, 322] on input at bounding box center [542, 316] width 147 height 18
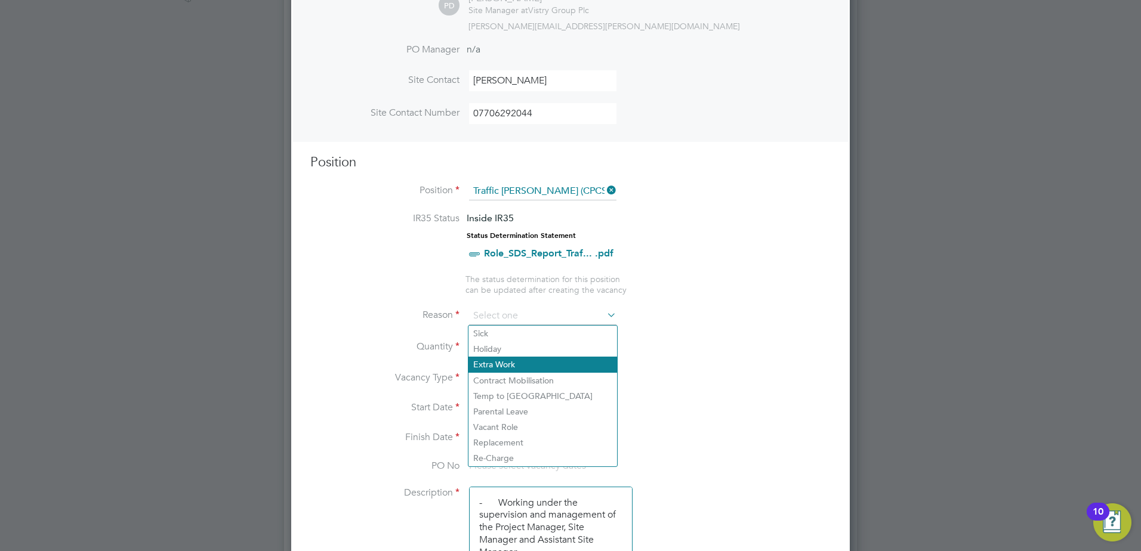
click at [511, 372] on li "Extra Work" at bounding box center [542, 365] width 149 height 16
type input "Extra Work"
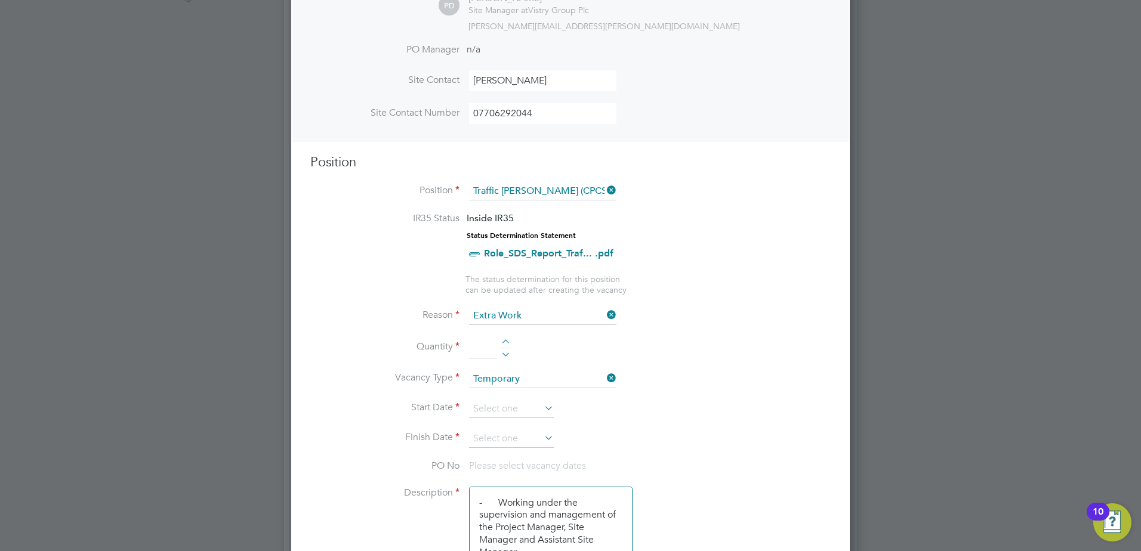
click at [508, 342] on div at bounding box center [506, 343] width 10 height 8
type input "1"
click at [505, 410] on input at bounding box center [511, 409] width 85 height 18
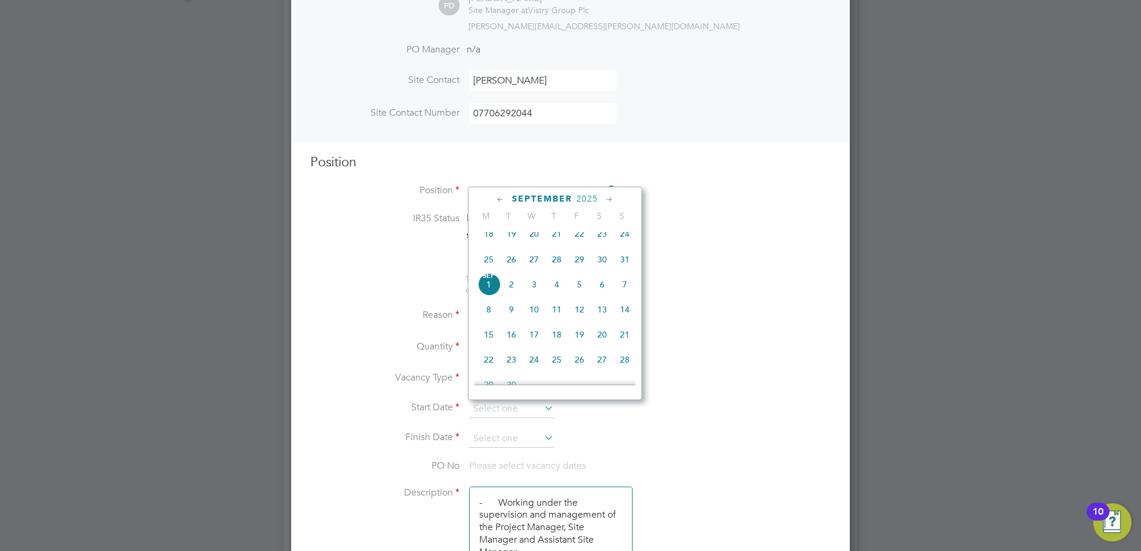
click at [533, 270] on span "27" at bounding box center [534, 259] width 23 height 23
type input "[DATE]"
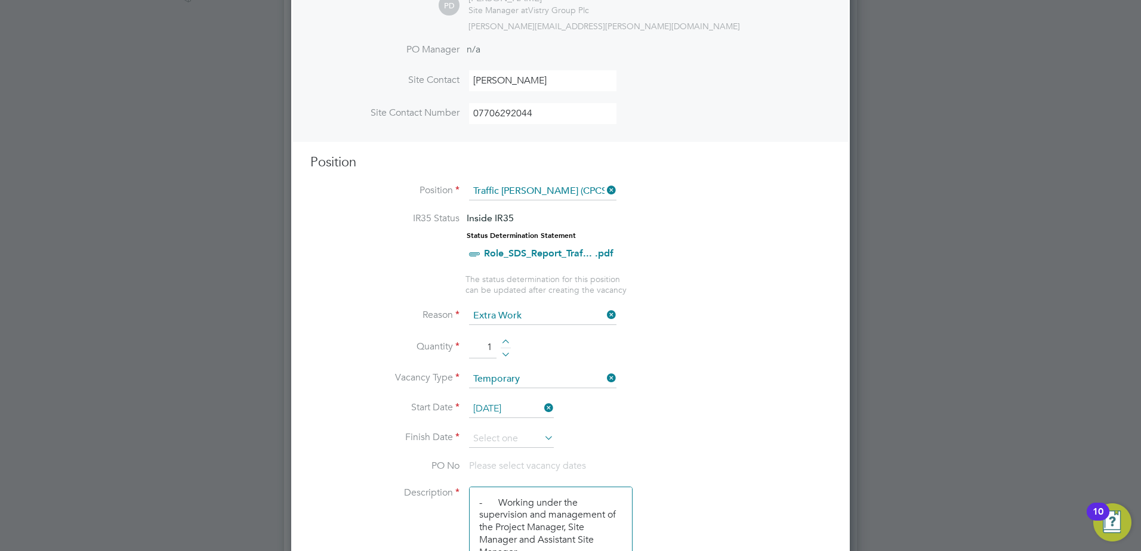
click at [542, 438] on icon at bounding box center [542, 438] width 0 height 17
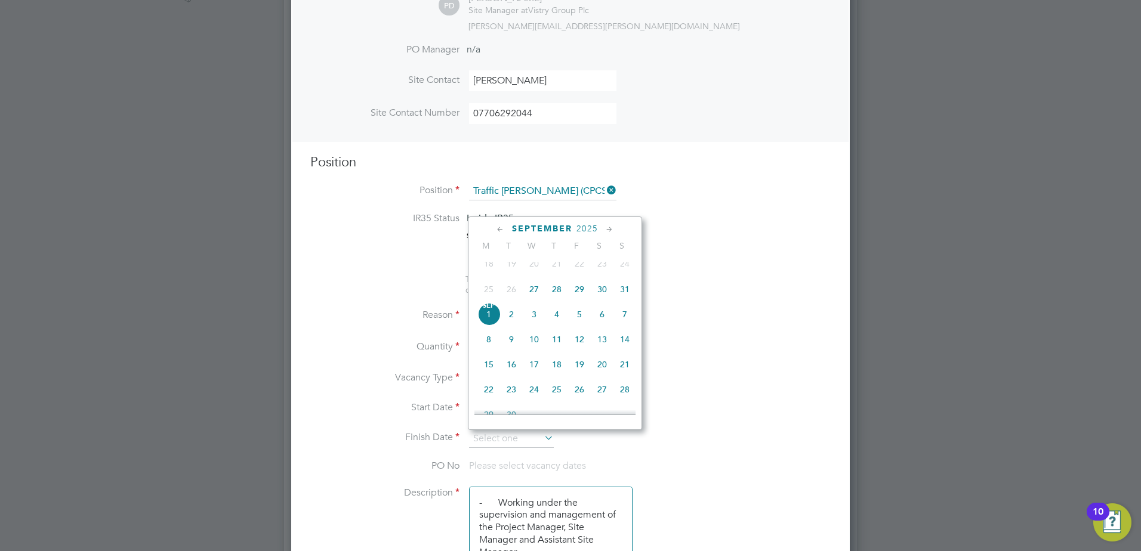
click at [559, 296] on span "28" at bounding box center [556, 289] width 23 height 23
type input "[DATE]"
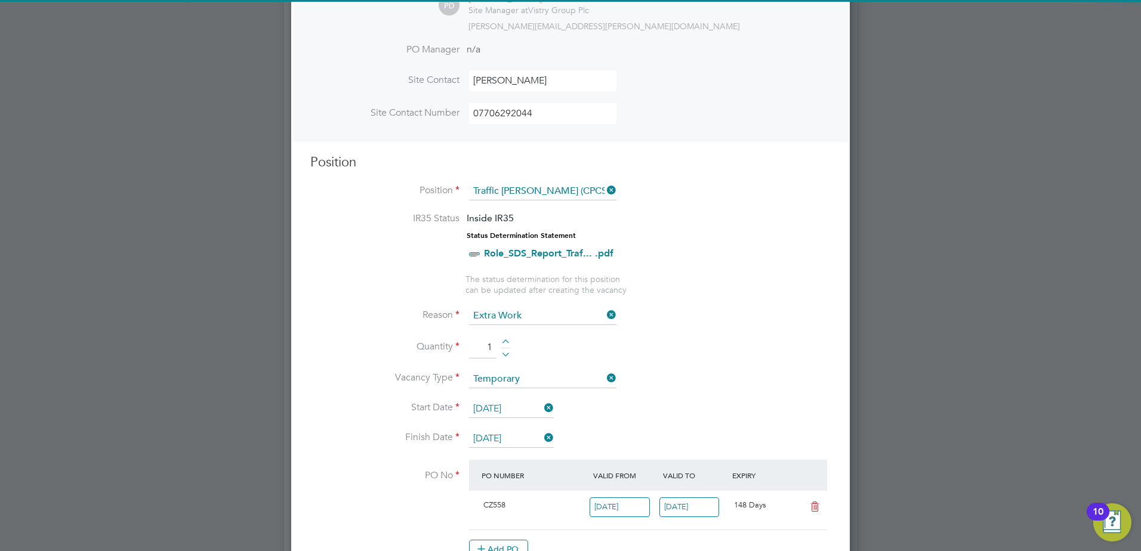
click at [693, 405] on li "Start Date [DATE]" at bounding box center [570, 415] width 520 height 30
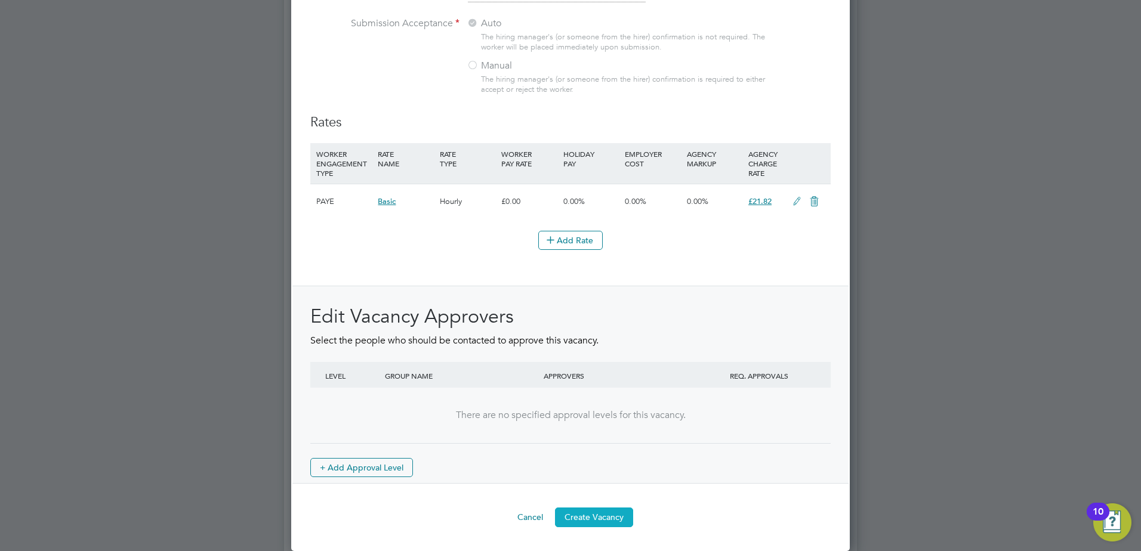
click at [600, 514] on button "Create Vacancy" at bounding box center [594, 517] width 78 height 19
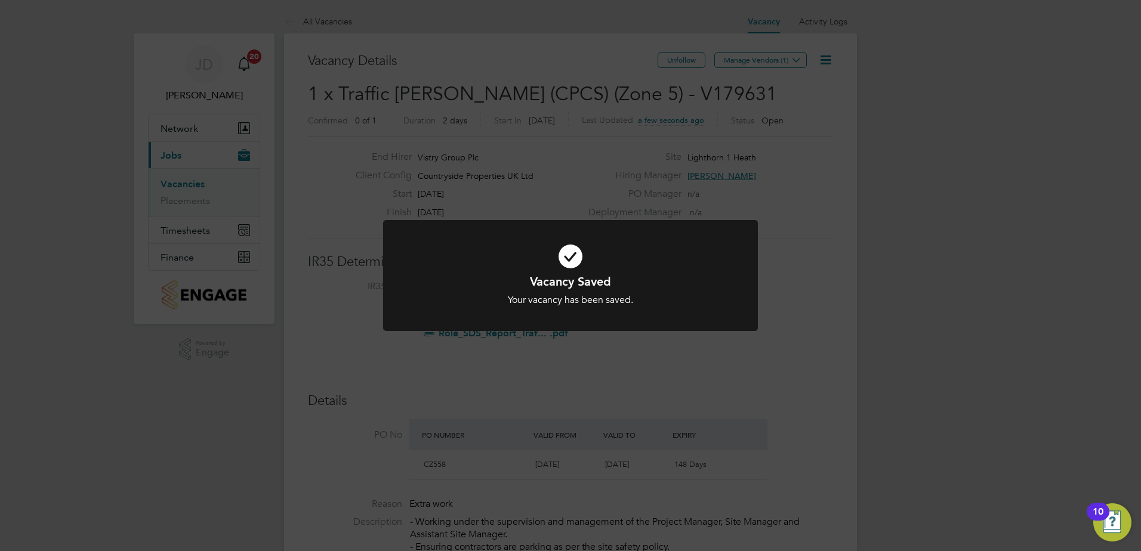
click at [780, 61] on div "Vacancy Saved Your vacancy has been saved. Cancel Okay" at bounding box center [570, 275] width 1141 height 551
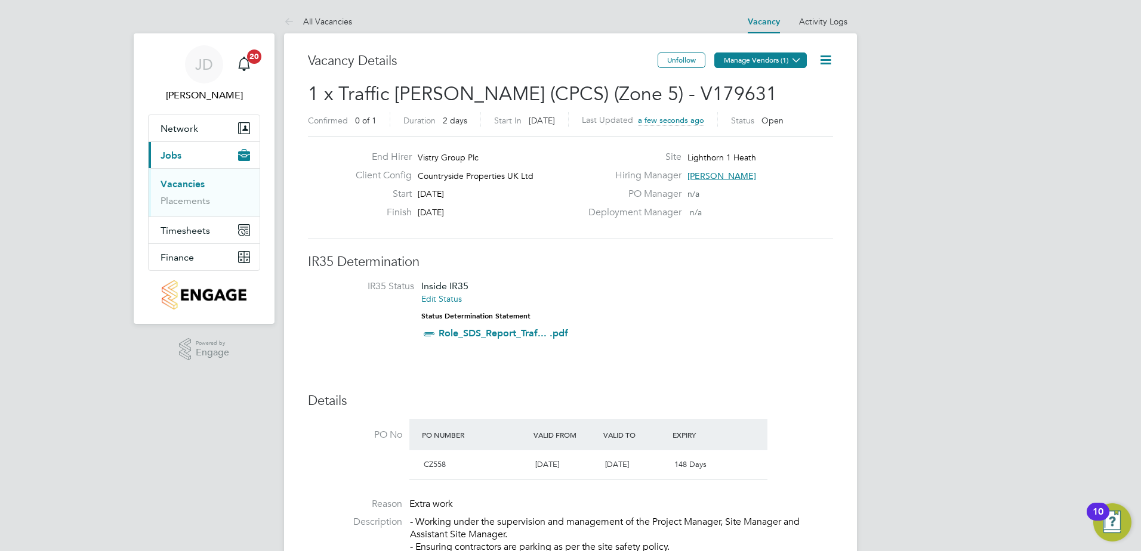
click at [774, 62] on button "Manage Vendors (1)" at bounding box center [760, 60] width 92 height 16
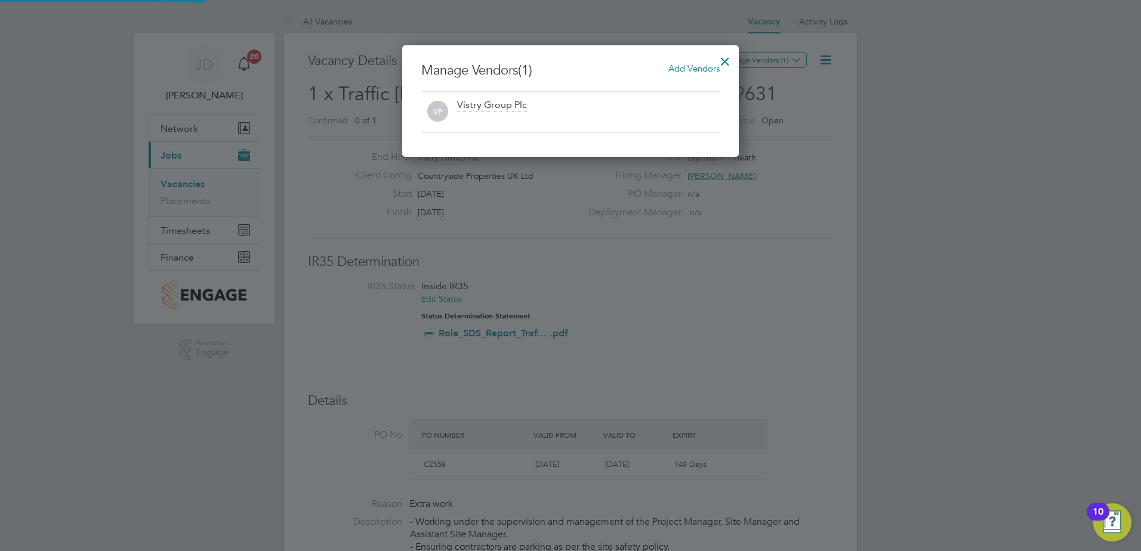
click at [693, 70] on span "Add Vendors" at bounding box center [693, 68] width 51 height 11
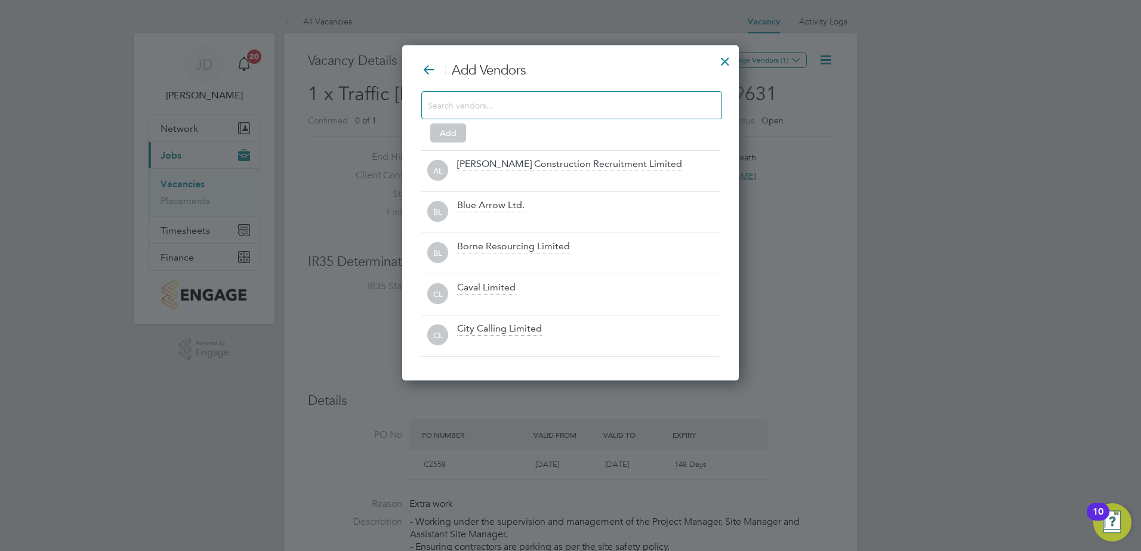
click at [459, 105] on input at bounding box center [562, 105] width 268 height 16
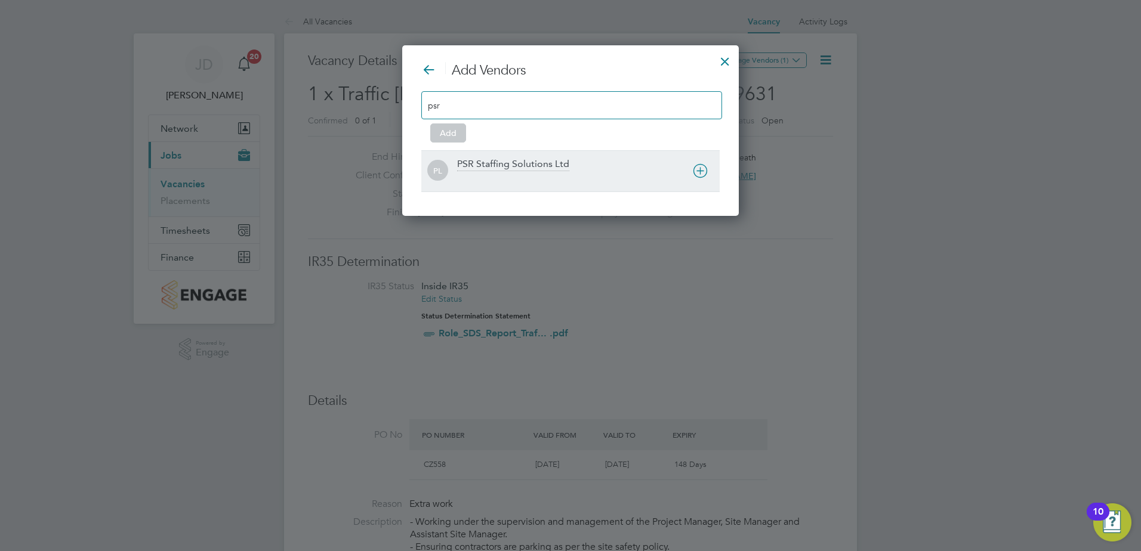
type input "psr"
click at [486, 169] on div "PSR Staffing Solutions Ltd" at bounding box center [513, 164] width 112 height 13
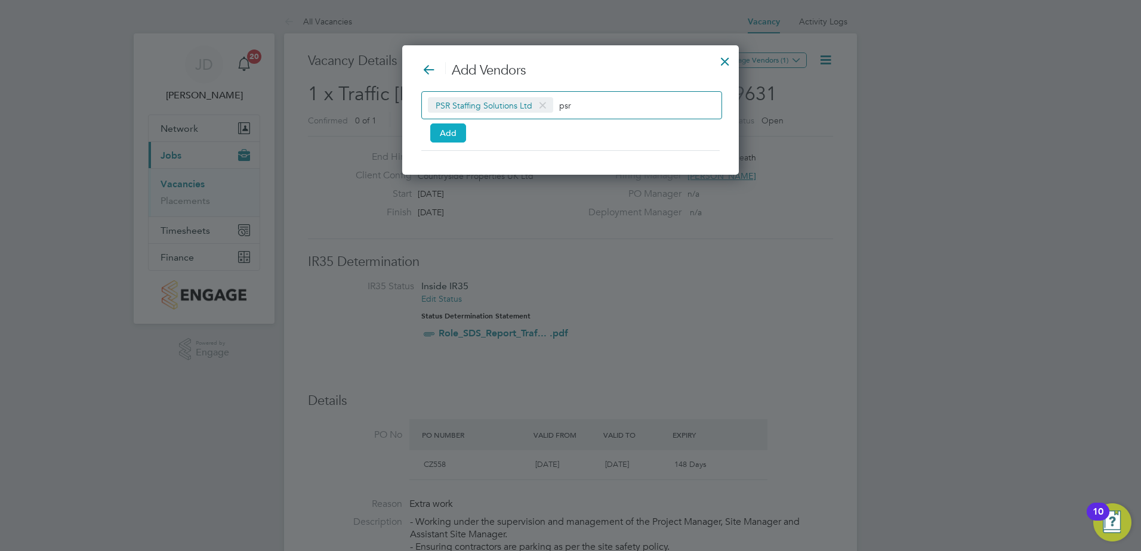
click at [449, 131] on button "Add" at bounding box center [448, 132] width 36 height 19
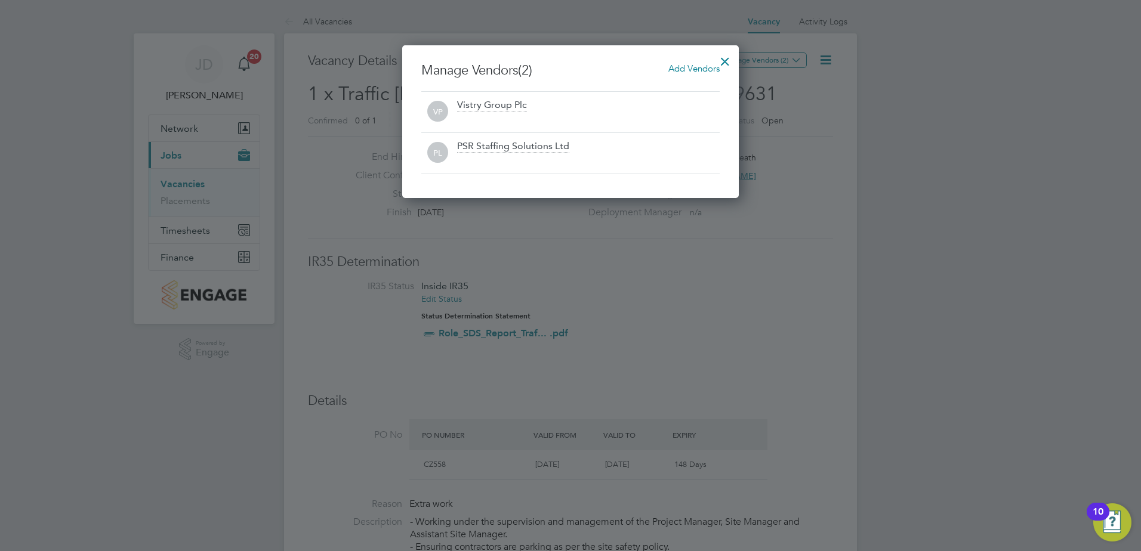
click at [727, 59] on div at bounding box center [724, 58] width 21 height 21
